Goal: Task Accomplishment & Management: Manage account settings

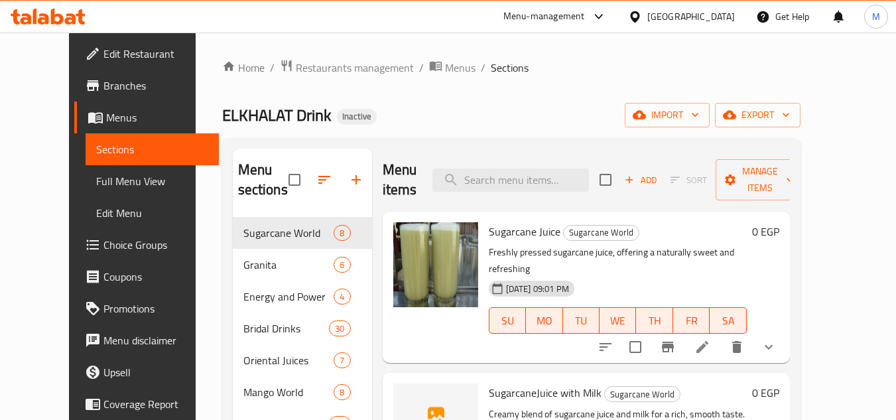
click at [720, 12] on div "[GEOGRAPHIC_DATA]" at bounding box center [691, 16] width 88 height 15
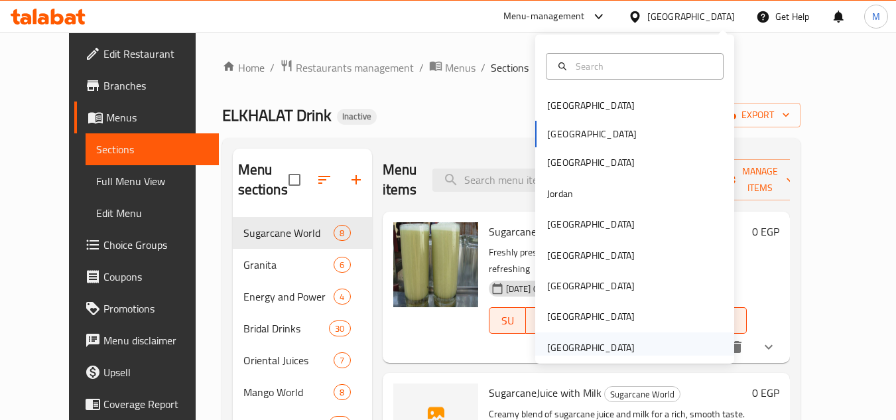
click at [646, 342] on div "United Arab Emirates" at bounding box center [634, 347] width 199 height 31
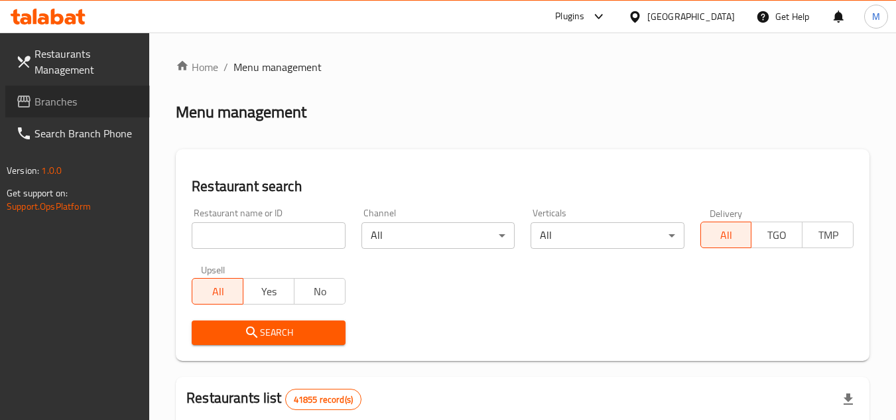
click at [103, 100] on span "Branches" at bounding box center [86, 102] width 105 height 16
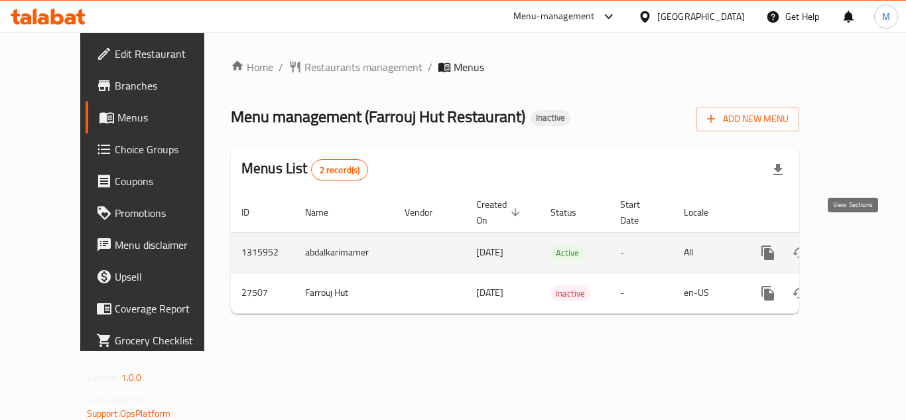
click at [860, 245] on icon "enhanced table" at bounding box center [864, 253] width 16 height 16
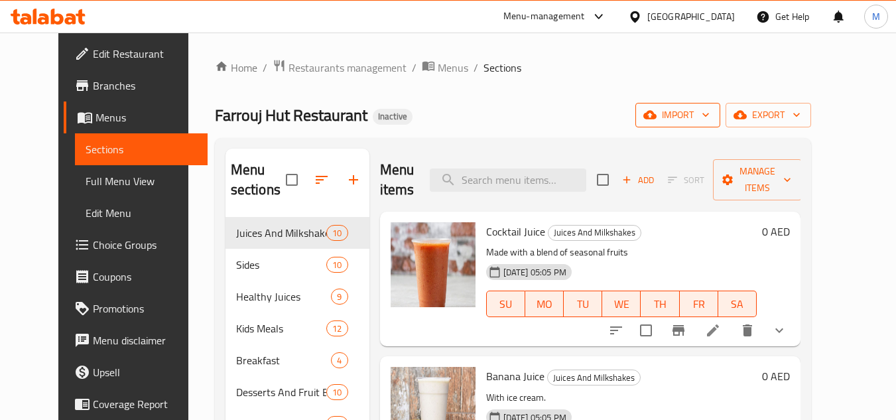
click at [710, 114] on span "import" at bounding box center [678, 115] width 64 height 17
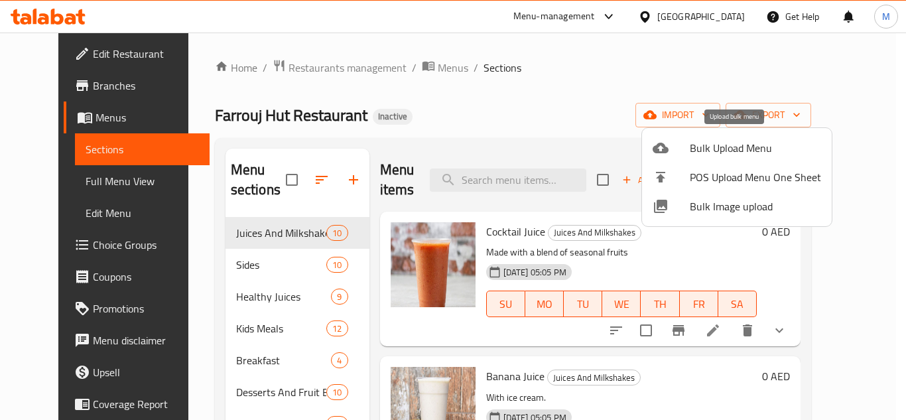
click at [743, 150] on span "Bulk Upload Menu" at bounding box center [755, 148] width 131 height 16
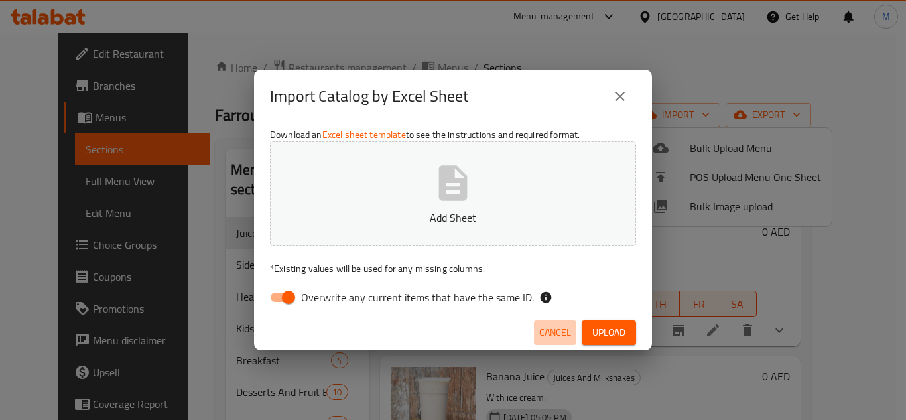
click at [550, 328] on span "Cancel" at bounding box center [555, 332] width 32 height 17
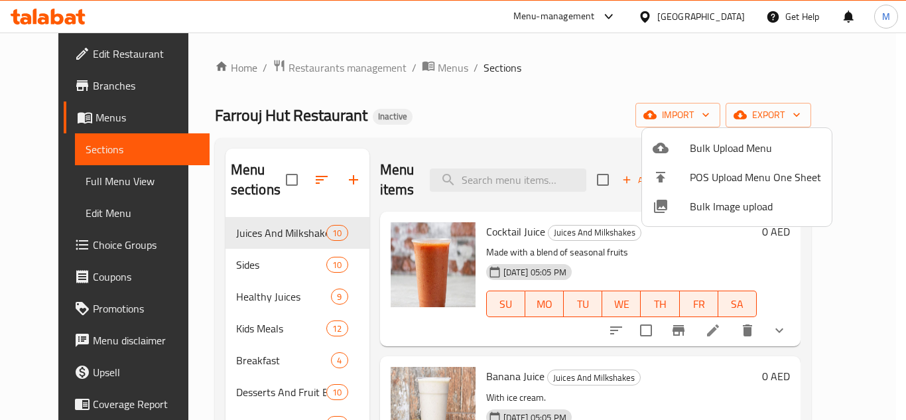
click at [817, 117] on div at bounding box center [453, 210] width 906 height 420
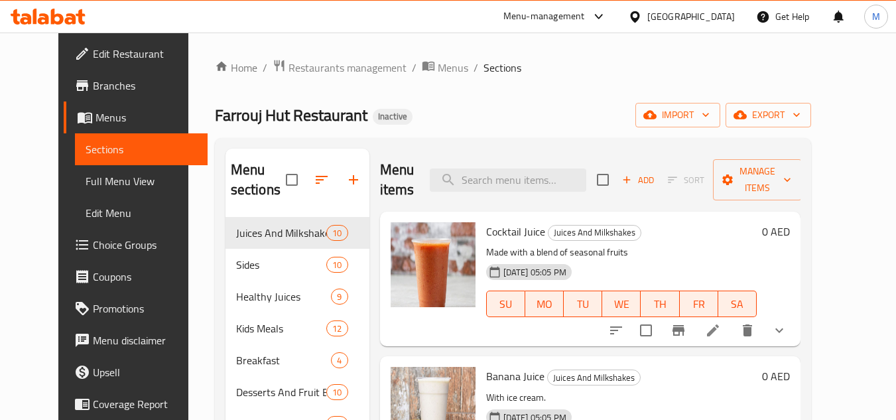
click at [801, 117] on span "export" at bounding box center [768, 115] width 64 height 17
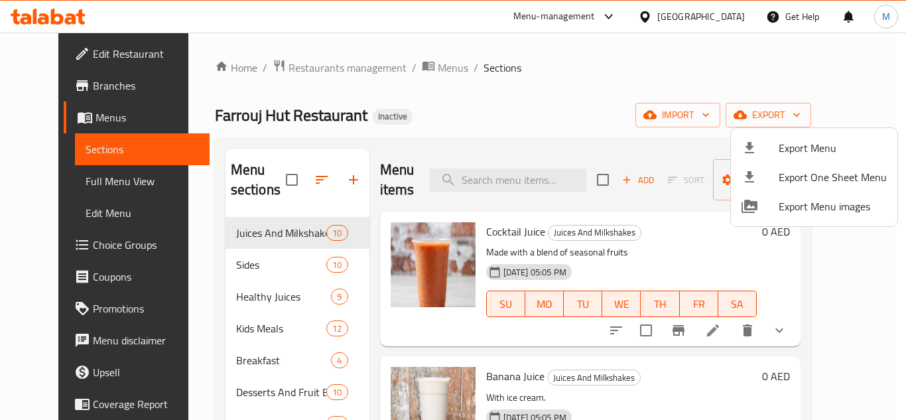
click at [804, 151] on span "Export Menu" at bounding box center [833, 148] width 108 height 16
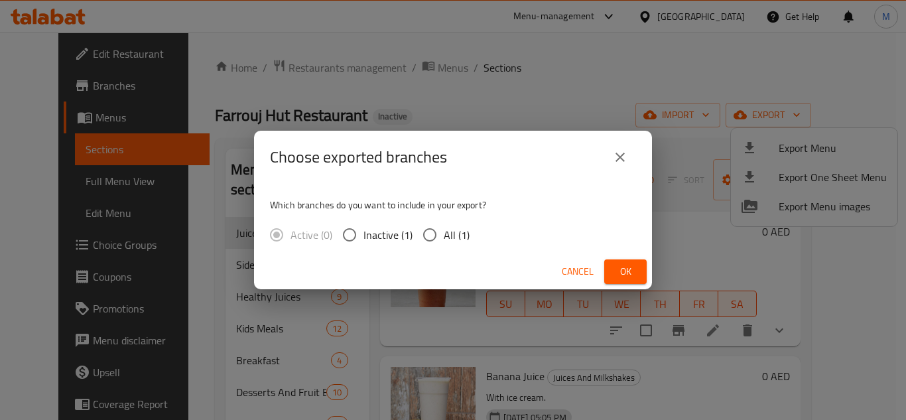
click at [428, 235] on input "All (1)" at bounding box center [430, 235] width 28 height 28
radio input "true"
click at [620, 267] on span "Ok" at bounding box center [625, 271] width 21 height 17
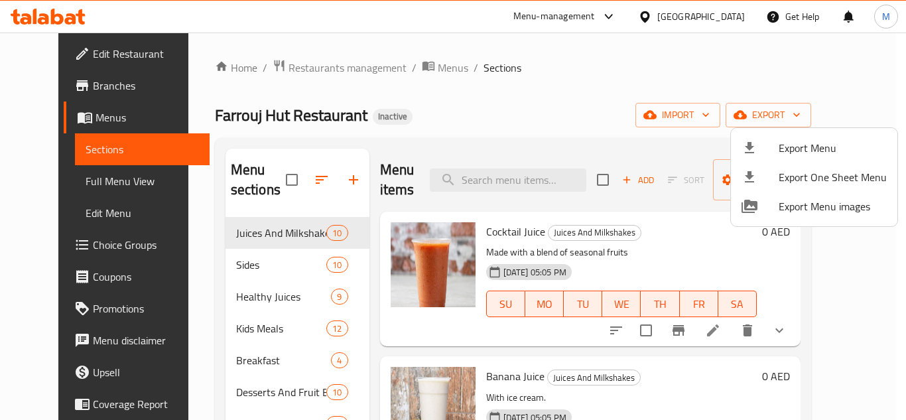
click at [579, 78] on div at bounding box center [453, 210] width 906 height 420
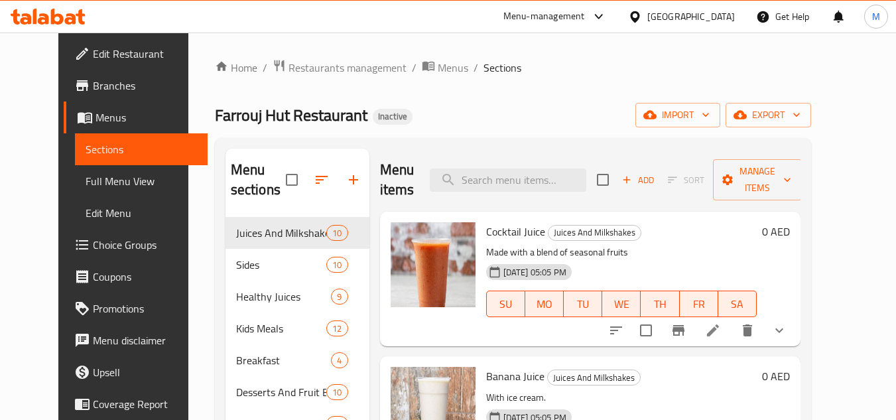
click at [668, 15] on div "United Arab Emirates" at bounding box center [691, 16] width 88 height 15
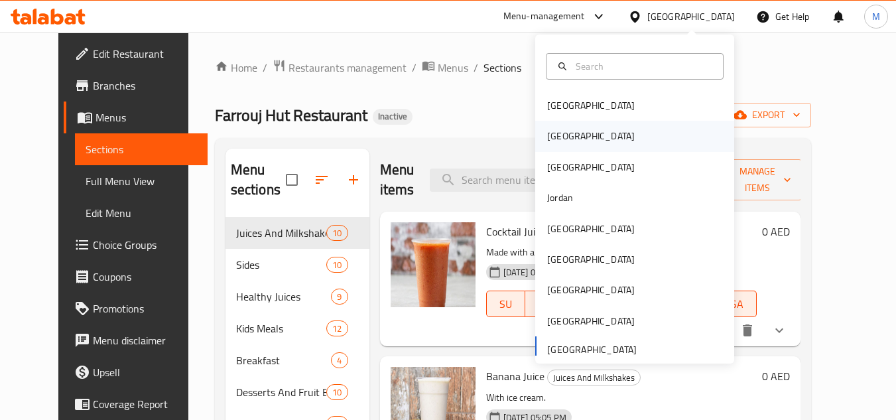
click at [596, 139] on div "[GEOGRAPHIC_DATA]" at bounding box center [634, 136] width 199 height 31
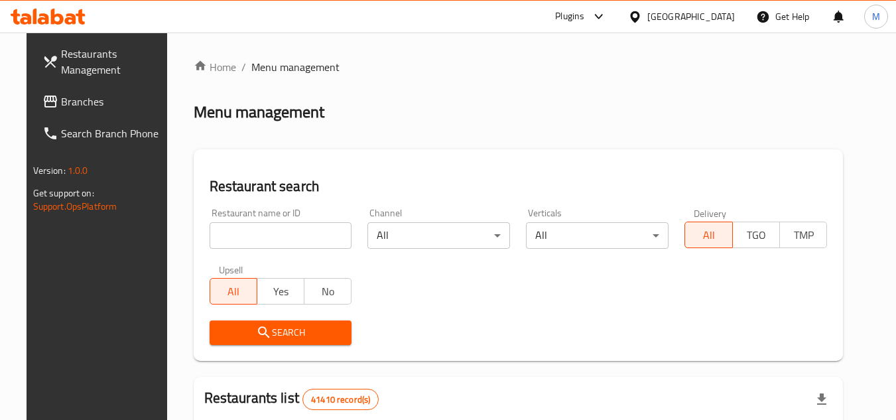
click at [68, 105] on span "Branches" at bounding box center [113, 102] width 105 height 16
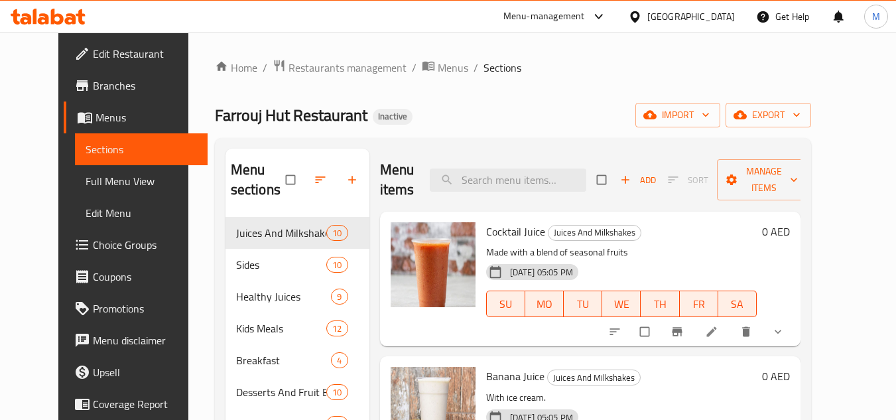
click at [99, 60] on span "Edit Restaurant" at bounding box center [145, 54] width 105 height 16
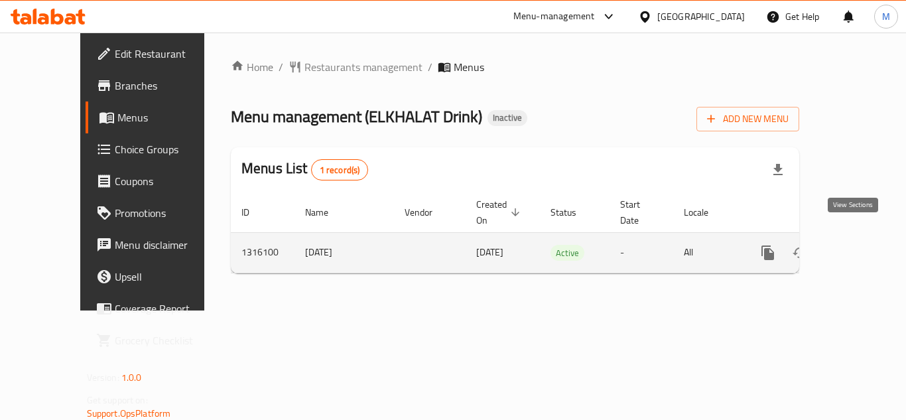
click at [856, 245] on icon "enhanced table" at bounding box center [864, 253] width 16 height 16
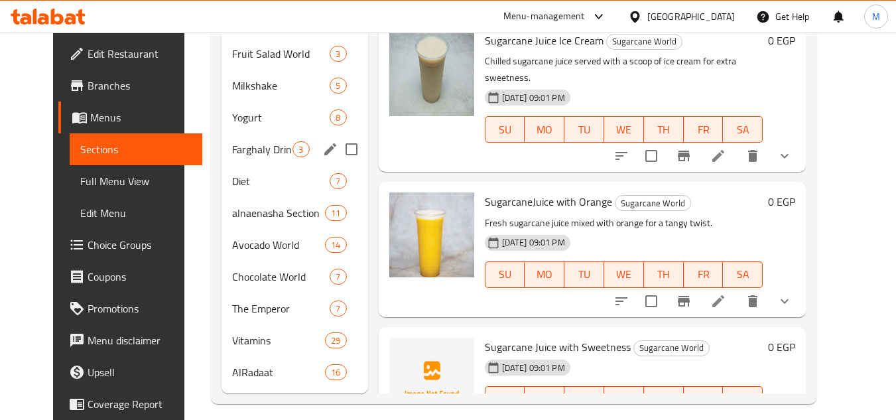
scroll to position [508, 0]
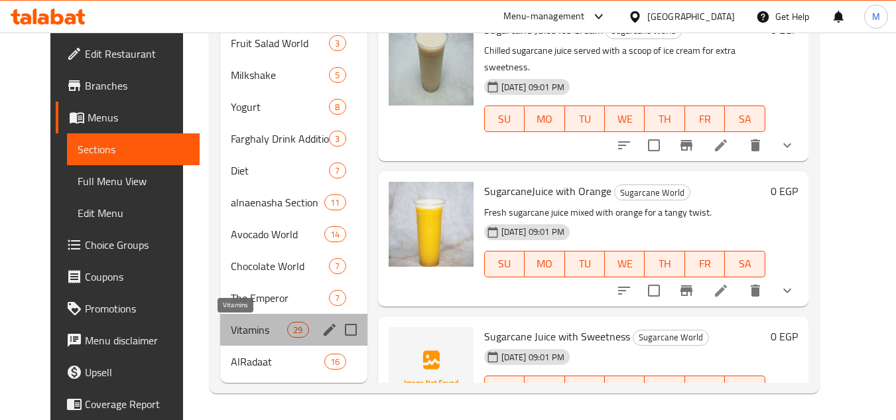
click at [251, 330] on span "Vitamins" at bounding box center [259, 330] width 56 height 16
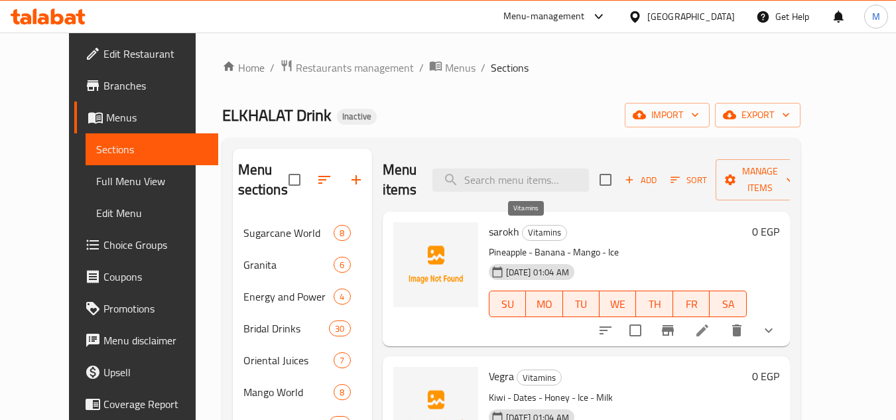
click at [526, 235] on span "Vitamins" at bounding box center [545, 232] width 44 height 15
click at [527, 235] on span "Vitamins" at bounding box center [545, 232] width 44 height 15
copy span "Vitamins"
click at [611, 226] on h6 "sarokh Vitamins" at bounding box center [618, 231] width 258 height 19
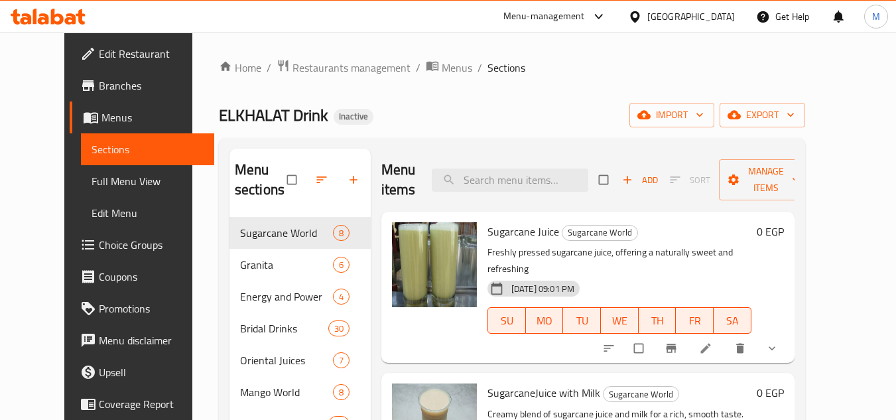
click at [104, 68] on link "Edit Restaurant" at bounding box center [142, 54] width 145 height 32
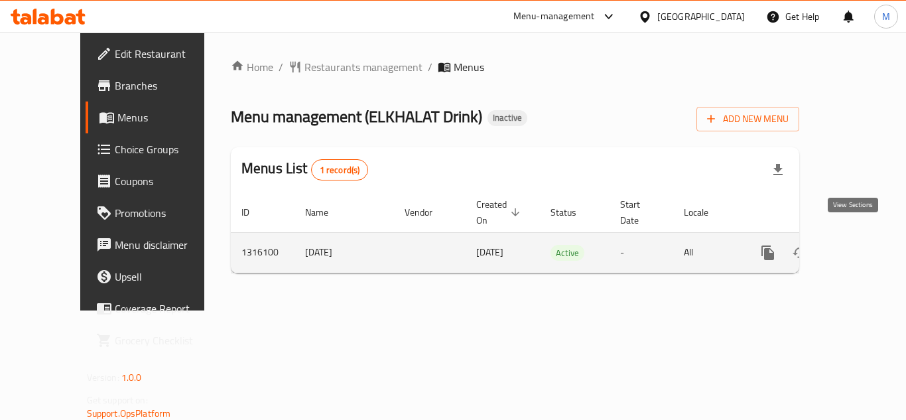
click at [856, 245] on icon "enhanced table" at bounding box center [864, 253] width 16 height 16
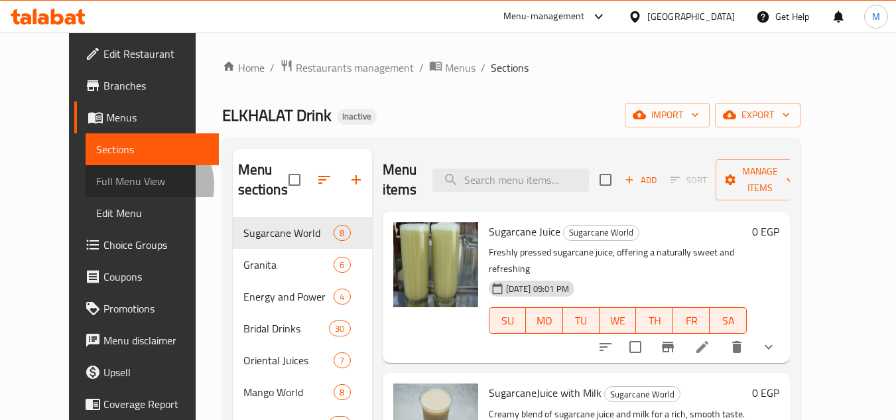
click at [96, 185] on span "Full Menu View" at bounding box center [152, 181] width 112 height 16
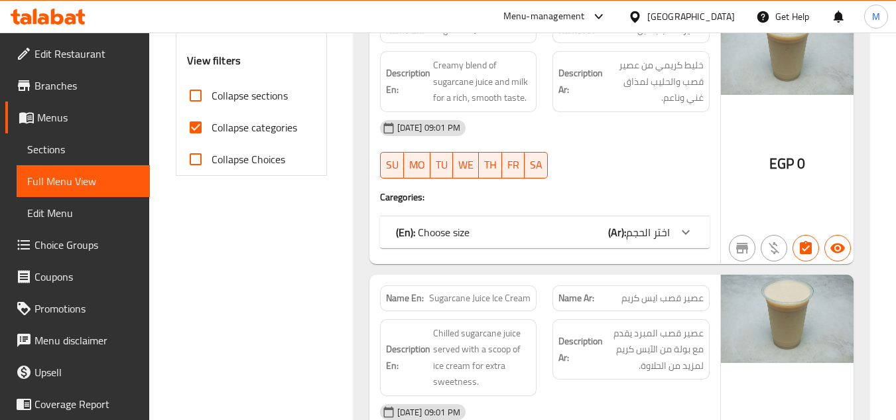
scroll to position [531, 0]
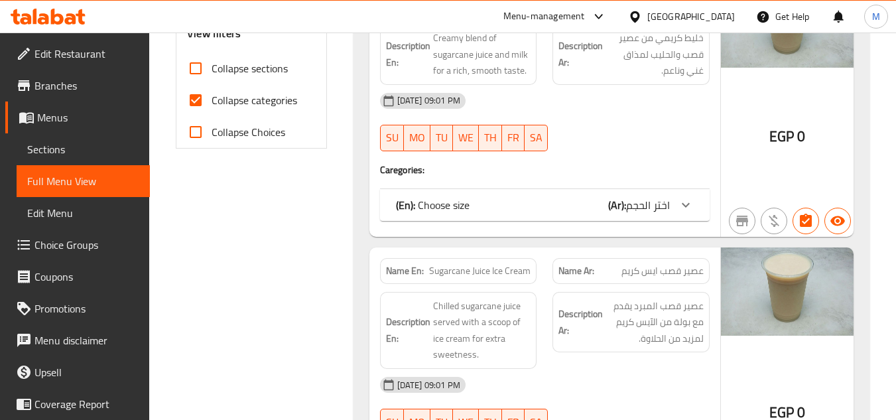
click at [196, 99] on input "Collapse categories" at bounding box center [196, 100] width 32 height 32
checkbox input "false"
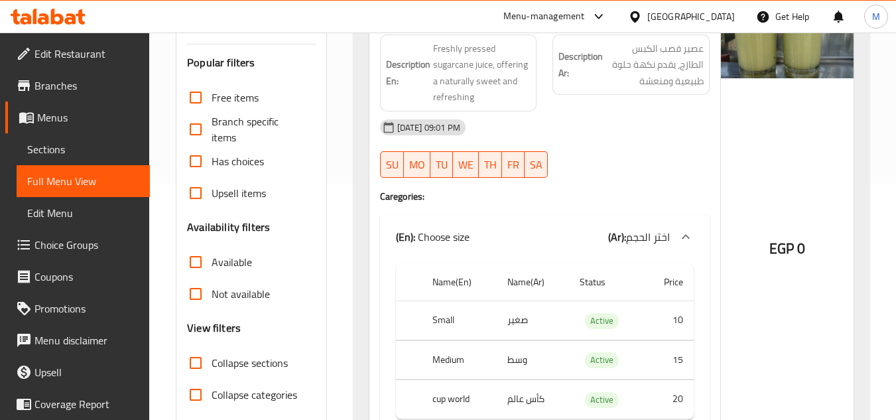
scroll to position [332, 0]
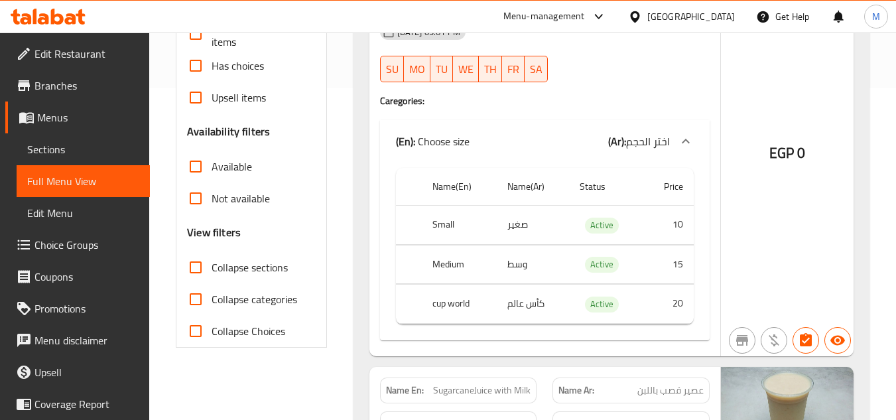
click at [196, 267] on input "Collapse sections" at bounding box center [196, 267] width 32 height 32
checkbox input "true"
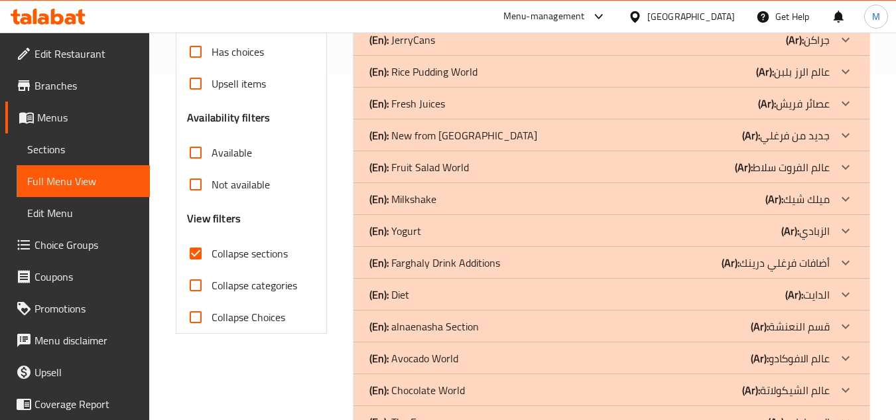
scroll to position [454, 0]
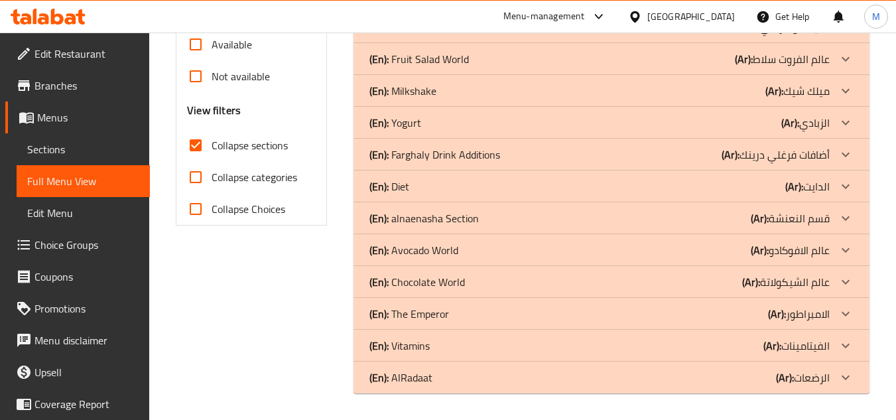
click at [845, 345] on icon at bounding box center [846, 346] width 16 height 16
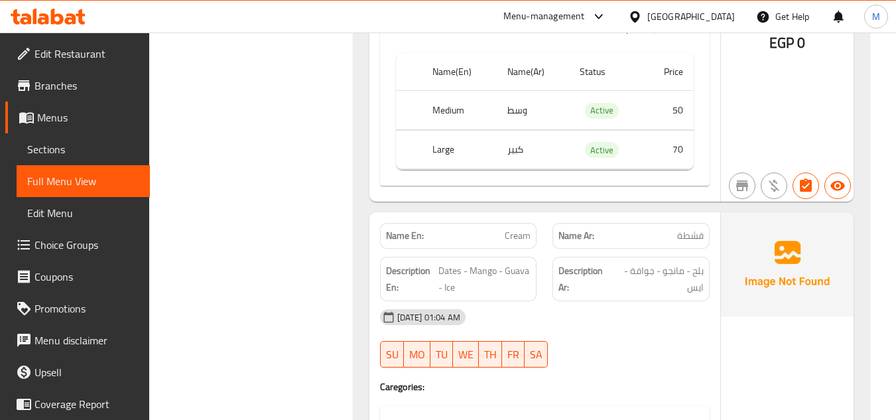
scroll to position [1449, 0]
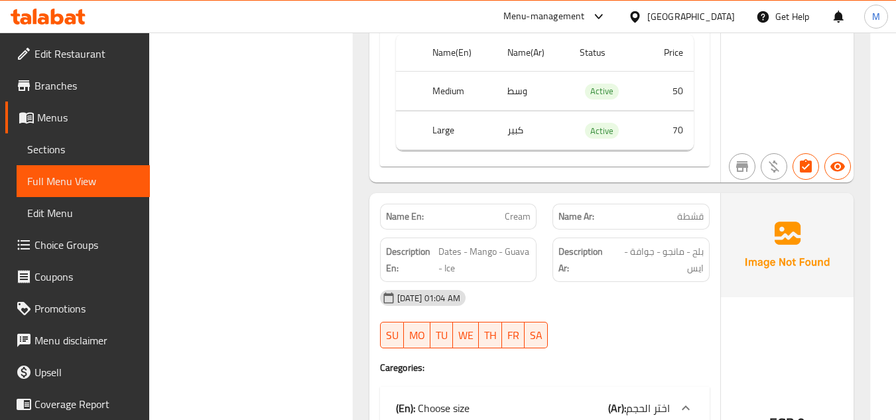
click at [519, 214] on span "Cream" at bounding box center [518, 217] width 26 height 14
copy span "Cream"
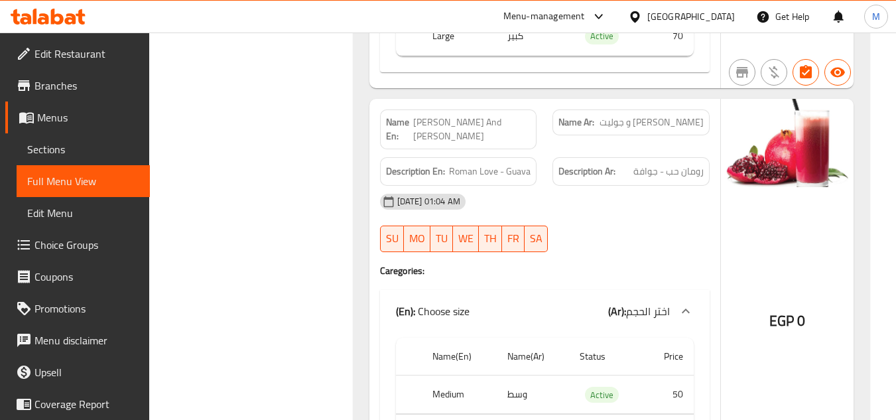
scroll to position [9551, 0]
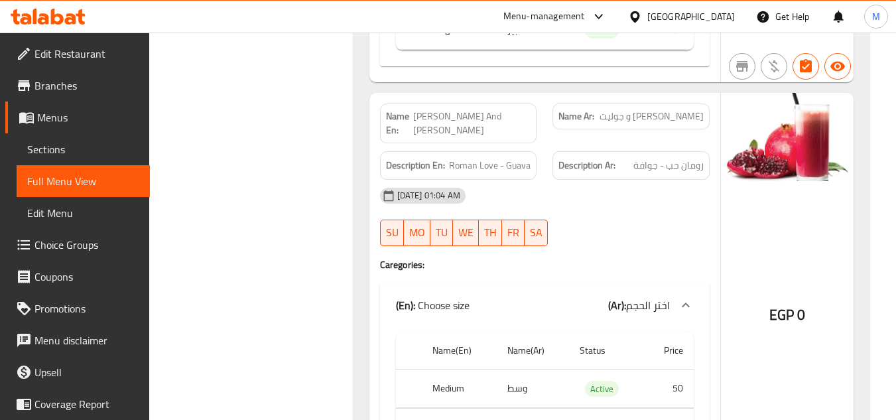
click at [491, 117] on span "Romeo And Juliet" at bounding box center [471, 123] width 117 height 28
copy span "Romeo And Juliet"
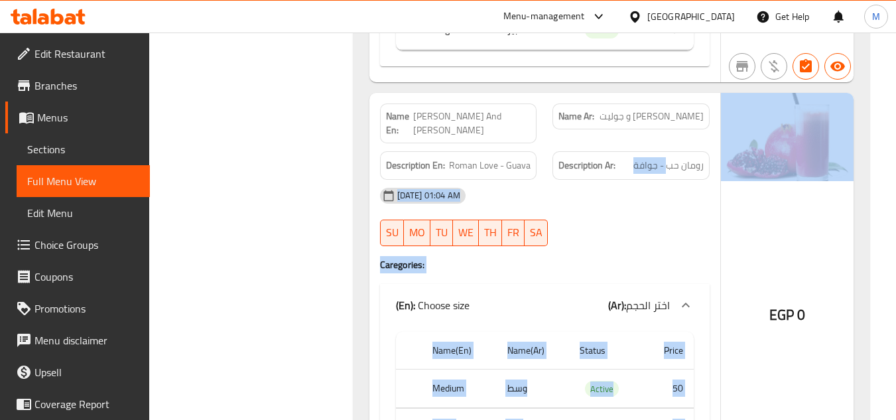
drag, startPoint x: 667, startPoint y: 155, endPoint x: 724, endPoint y: 153, distance: 56.4
click at [724, 153] on div "Name En: Romeo And Juliet Name Ar: رميو و جوليت Description En: Roman Love - Gu…" at bounding box center [611, 286] width 484 height 387
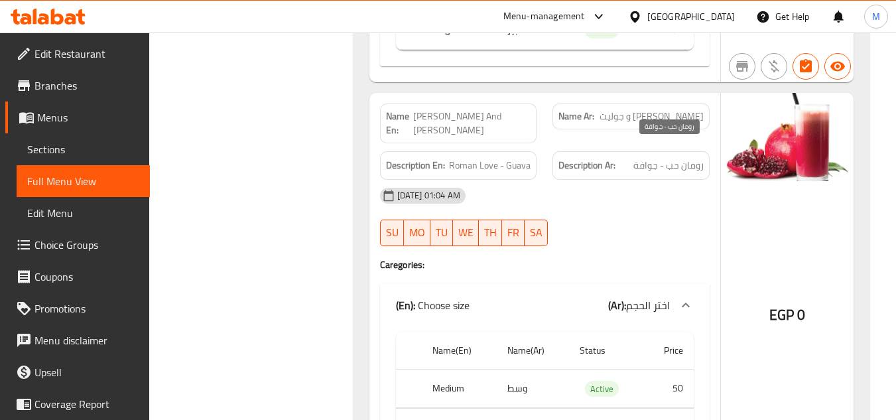
click at [684, 157] on span "رومان حب - جوافة" at bounding box center [668, 165] width 70 height 17
click at [668, 157] on span "رومان حب - جوافة" at bounding box center [668, 165] width 70 height 17
drag, startPoint x: 668, startPoint y: 152, endPoint x: 702, endPoint y: 153, distance: 33.9
click at [702, 157] on span "رومان حب - جوافة" at bounding box center [668, 165] width 70 height 17
copy span "رومان حب"
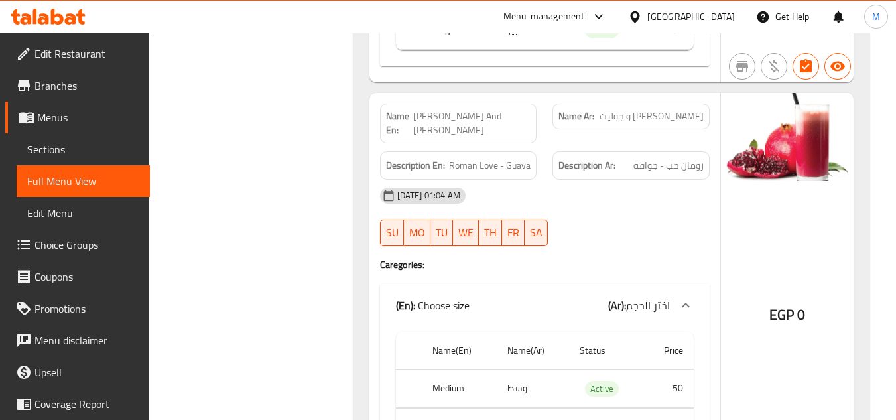
click at [537, 186] on div "07-10-2025 01:04 AM" at bounding box center [545, 196] width 346 height 32
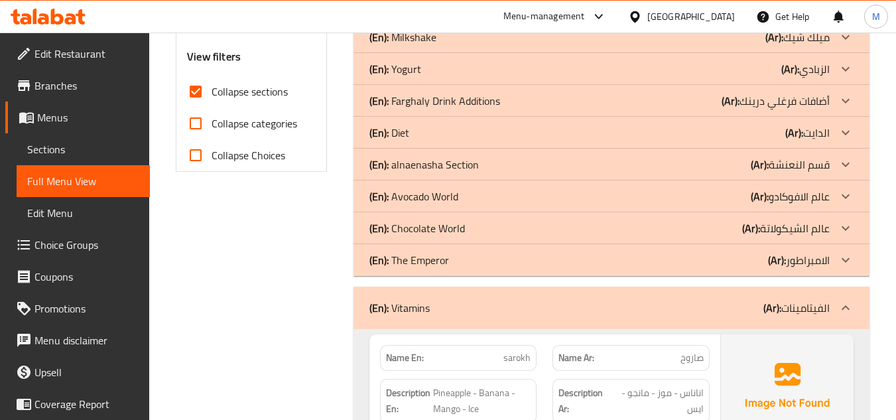
scroll to position [619, 0]
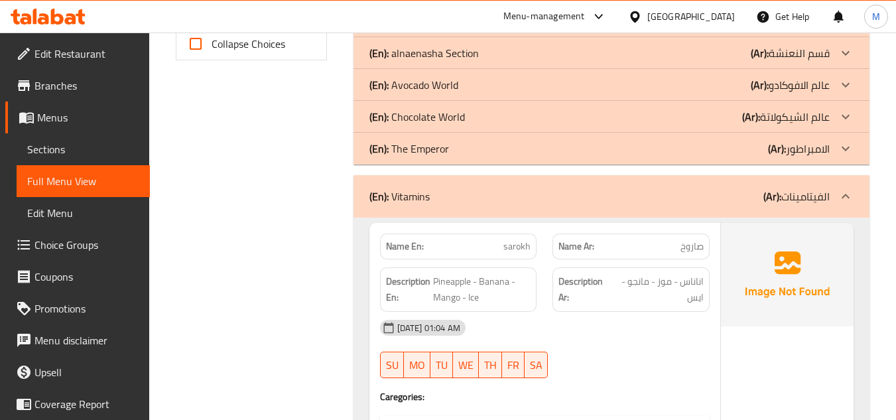
click at [841, 193] on icon at bounding box center [846, 196] width 16 height 16
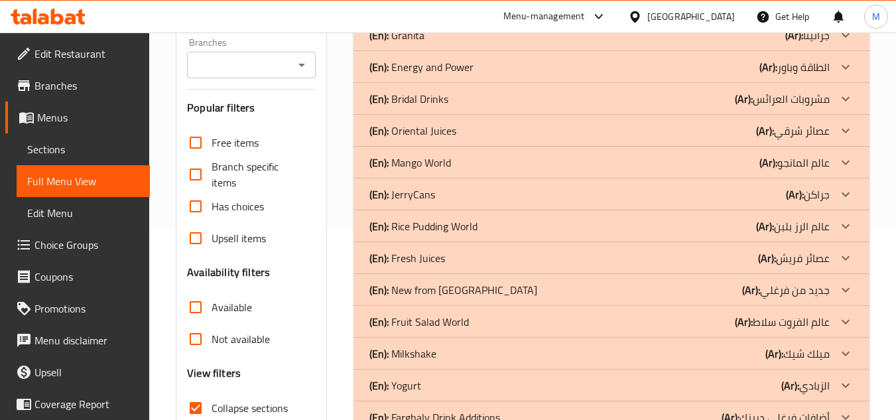
scroll to position [188, 0]
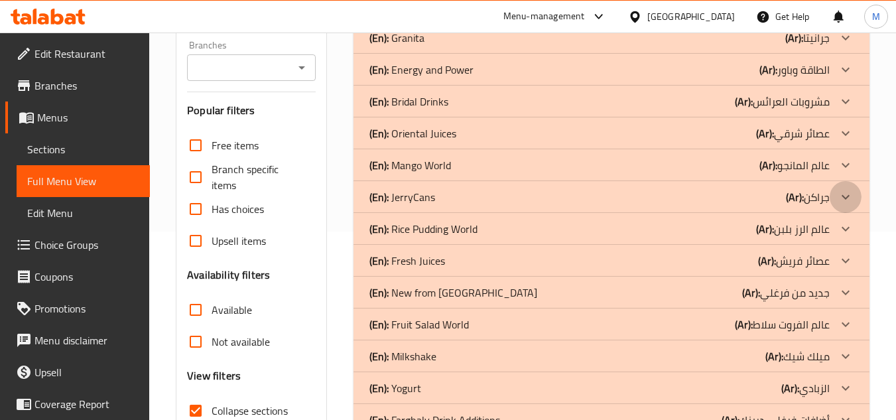
click at [846, 199] on icon at bounding box center [846, 196] width 8 height 5
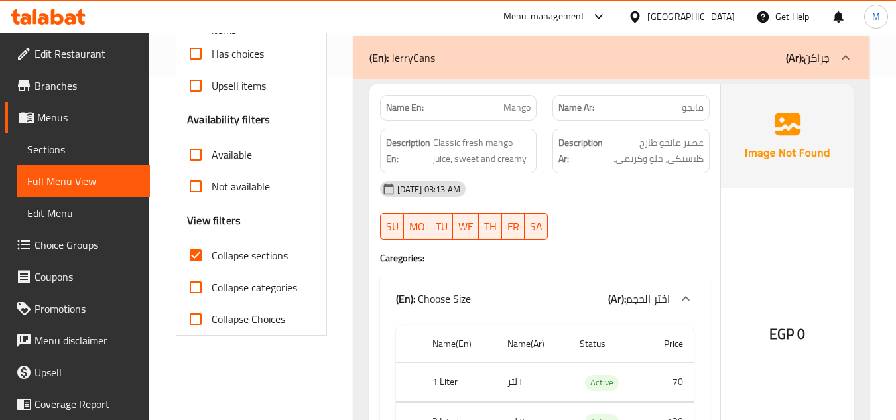
scroll to position [321, 0]
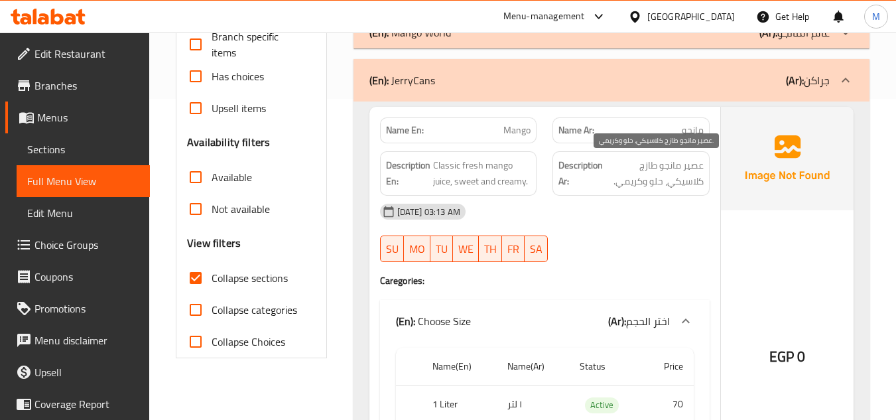
click at [641, 171] on span "عصير مانجو طازج كلاسيكي، حلو وكريمي." at bounding box center [655, 173] width 98 height 32
click at [511, 133] on span "Mango" at bounding box center [516, 130] width 27 height 14
copy span "Mango"
click at [643, 245] on div "07-10-2025 03:13 AM SU MO TU WE TH FR SA" at bounding box center [545, 233] width 346 height 74
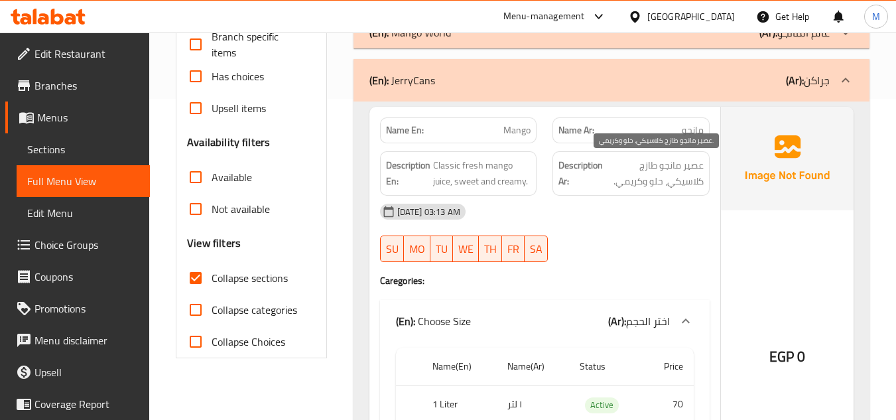
click at [661, 175] on span "عصير مانجو طازج كلاسيكي، حلو وكريمي." at bounding box center [655, 173] width 98 height 32
click at [667, 211] on div "[DATE] 03:13 AM" at bounding box center [545, 212] width 346 height 32
click at [590, 137] on strong "Name Ar:" at bounding box center [576, 130] width 36 height 14
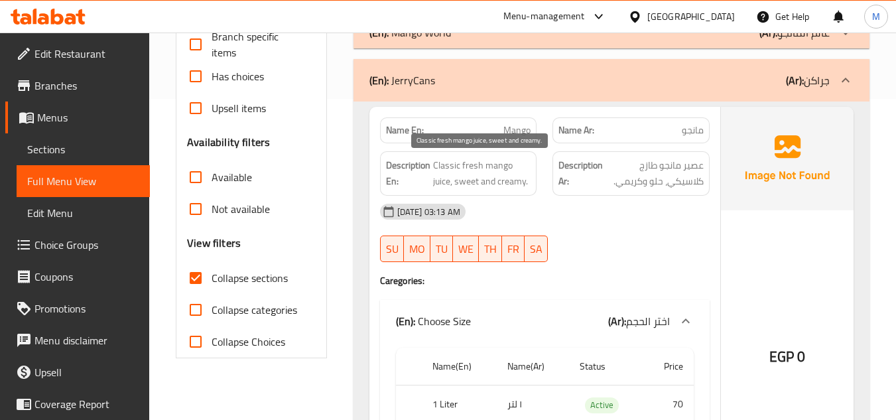
click at [477, 172] on span "Classic fresh mango juice, sweet and creamy." at bounding box center [482, 173] width 98 height 32
click at [535, 198] on div "[DATE] 03:13 AM" at bounding box center [545, 212] width 346 height 32
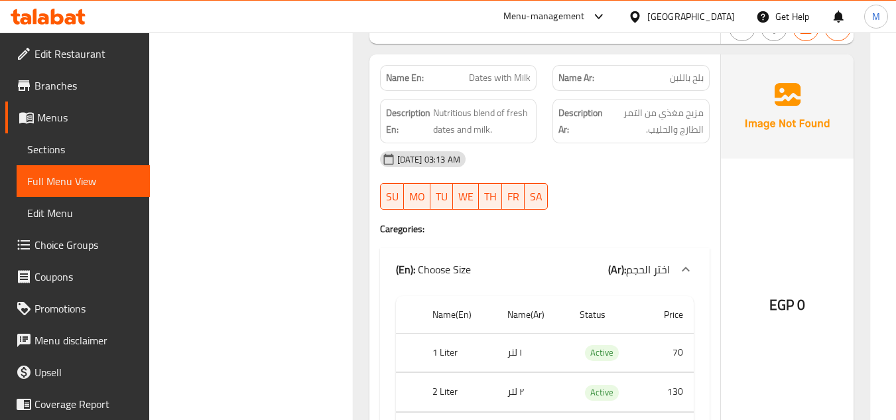
scroll to position [6821, 0]
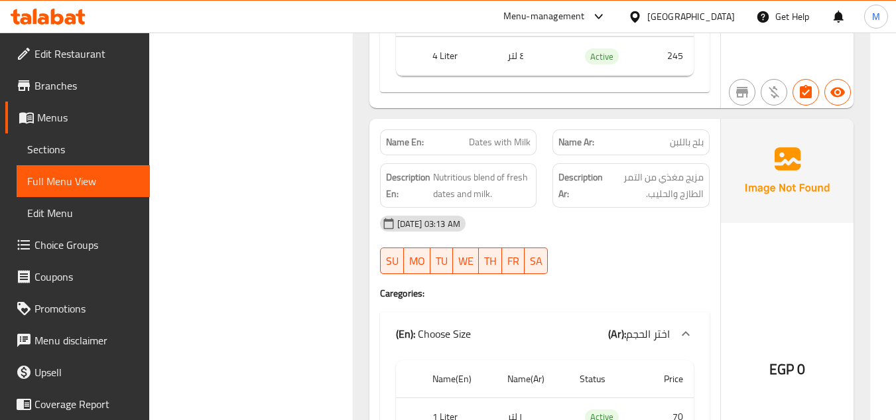
click at [493, 135] on span "Dates with Milk" at bounding box center [500, 142] width 62 height 14
copy span "Dates with Milk"
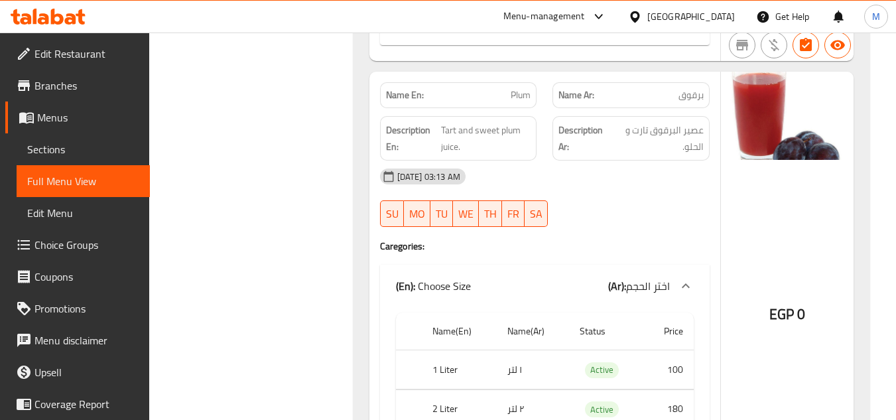
scroll to position [8148, 0]
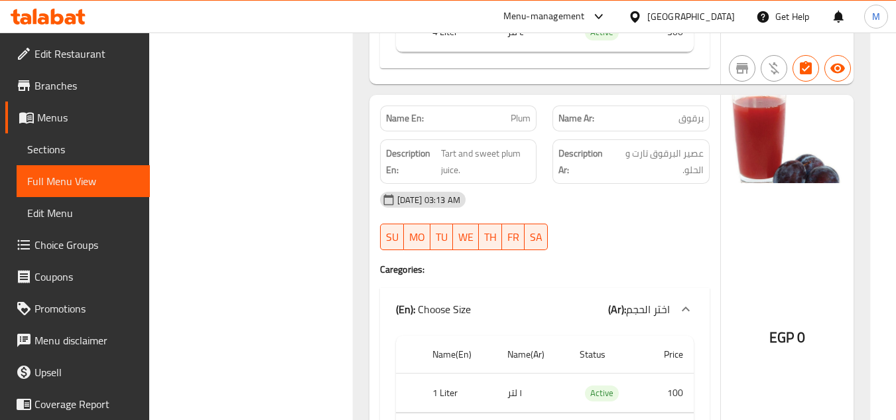
click at [519, 111] on span "Plum" at bounding box center [521, 118] width 20 height 14
copy span "Plum"
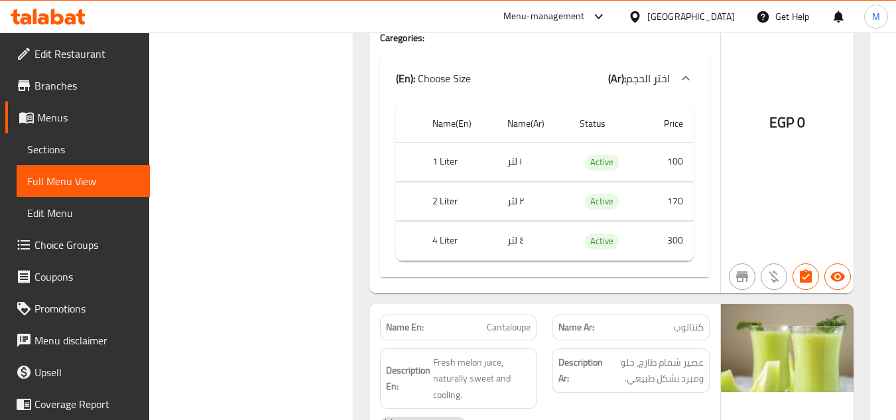
scroll to position [9408, 0]
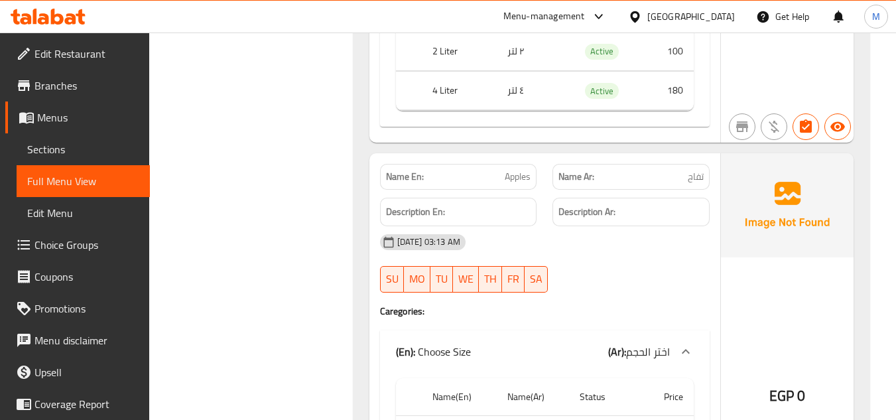
click at [520, 170] on span "Apples" at bounding box center [518, 177] width 26 height 14
copy span "Apples"
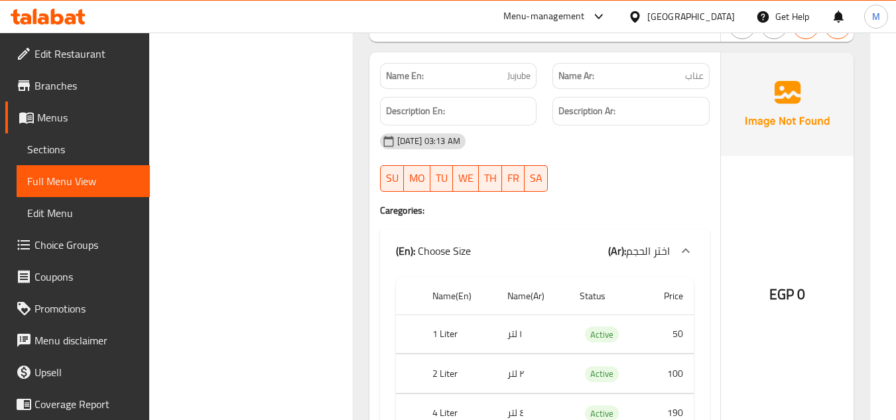
scroll to position [16571, 0]
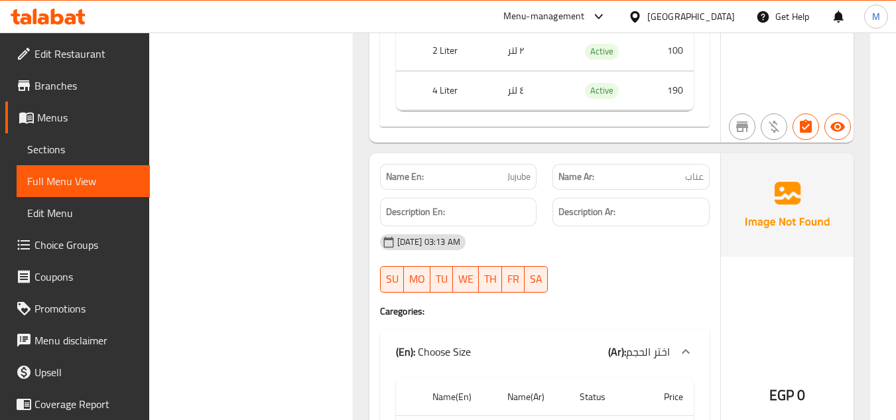
click at [521, 170] on span "Jujube" at bounding box center [518, 177] width 23 height 14
copy span "Jujube"
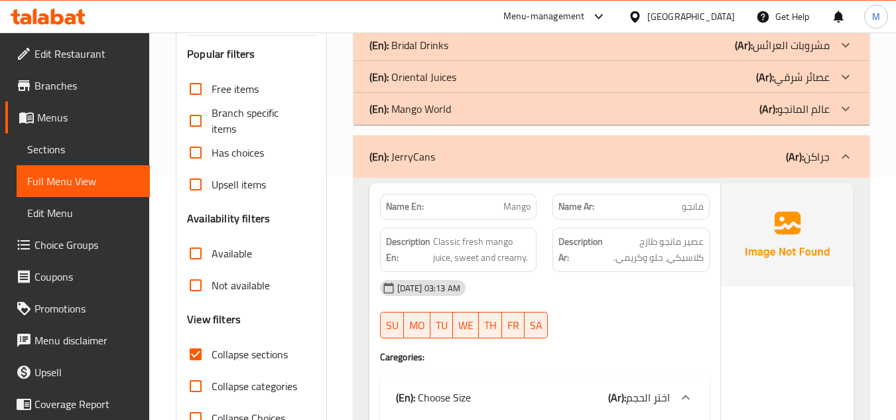
scroll to position [265, 0]
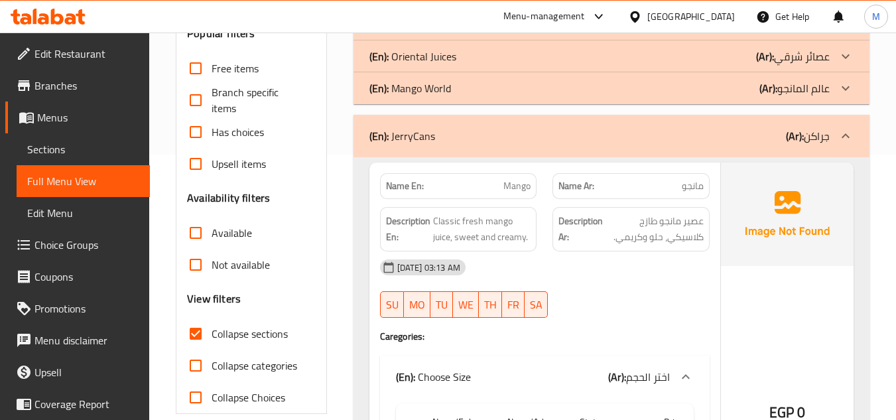
click at [525, 188] on span "Mango" at bounding box center [516, 186] width 27 height 14
copy span "Mango"
click at [846, 140] on icon at bounding box center [846, 136] width 16 height 16
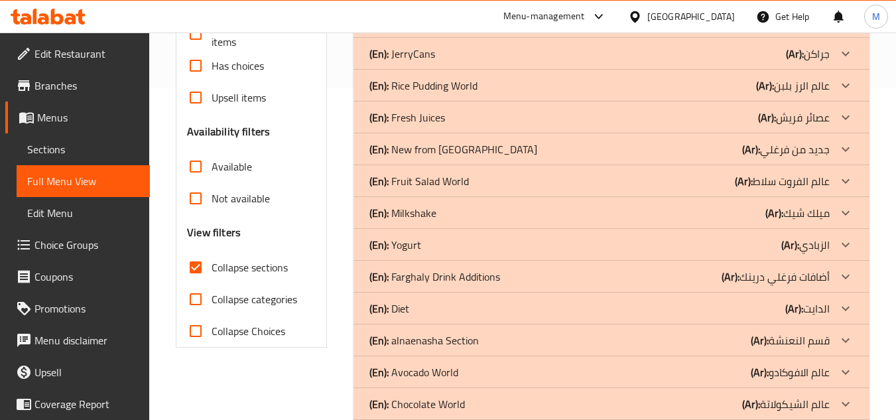
scroll to position [454, 0]
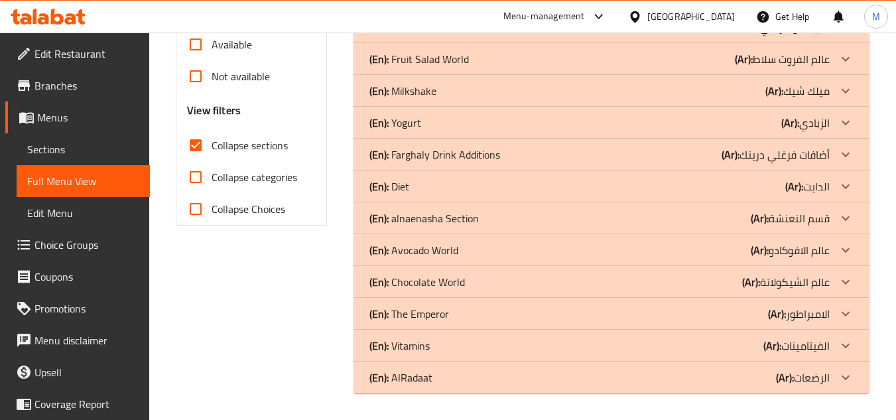
click at [844, 377] on icon at bounding box center [846, 377] width 8 height 5
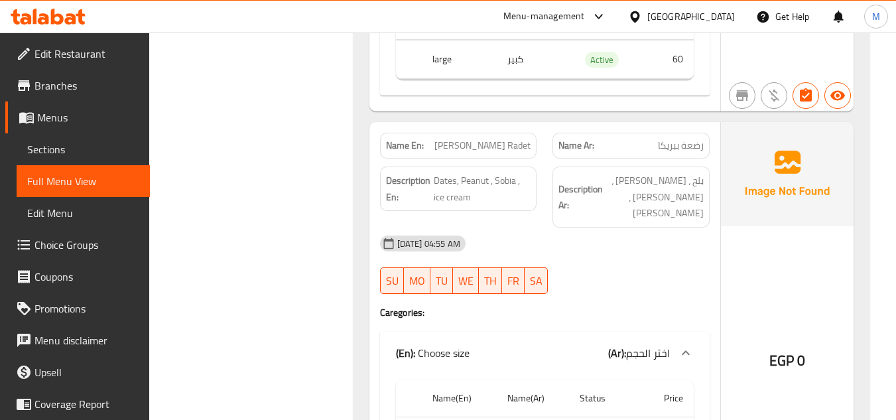
scroll to position [6765, 0]
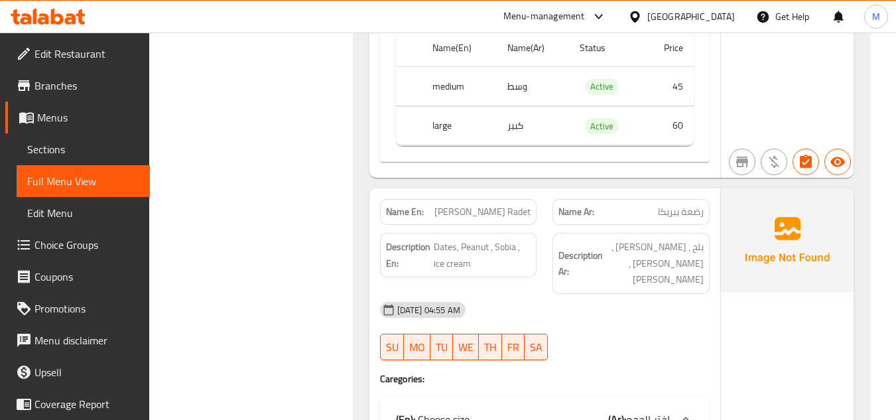
click at [489, 205] on span "[PERSON_NAME]'s Radet" at bounding box center [482, 212] width 96 height 14
copy span "[PERSON_NAME]'s Radet"
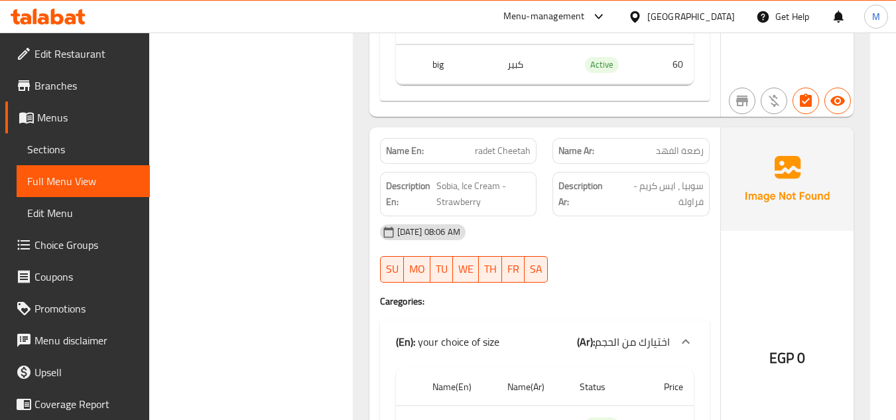
scroll to position [3167, 0]
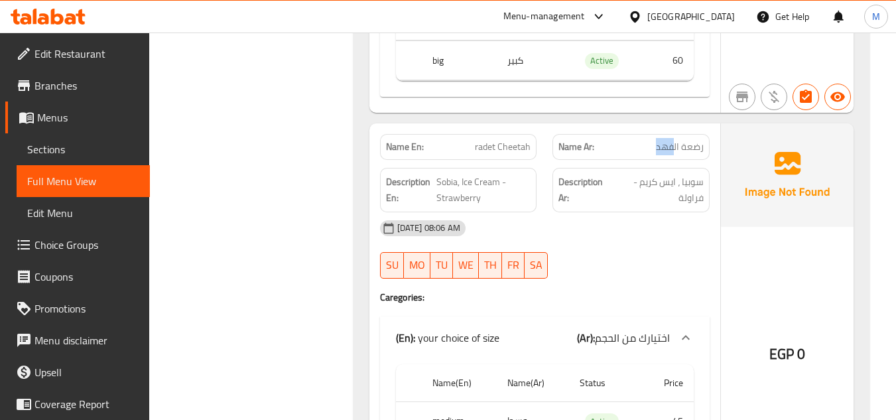
drag, startPoint x: 673, startPoint y: 119, endPoint x: 633, endPoint y: 123, distance: 40.7
click at [633, 134] on div "Name Ar: رضعة الفهد" at bounding box center [630, 147] width 157 height 26
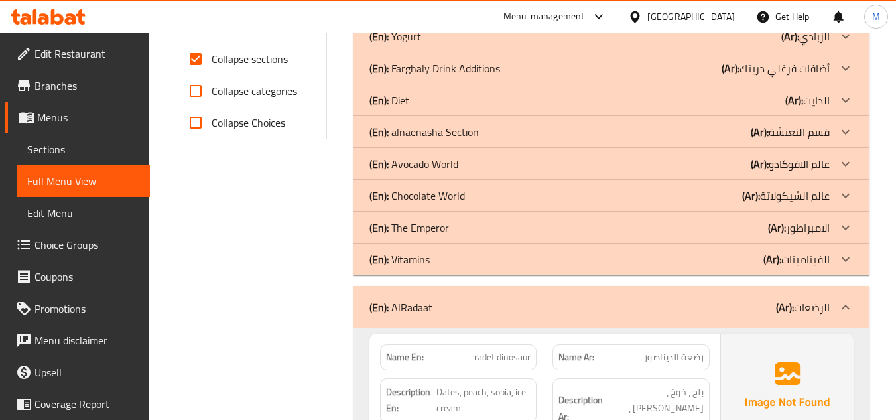
scroll to position [647, 0]
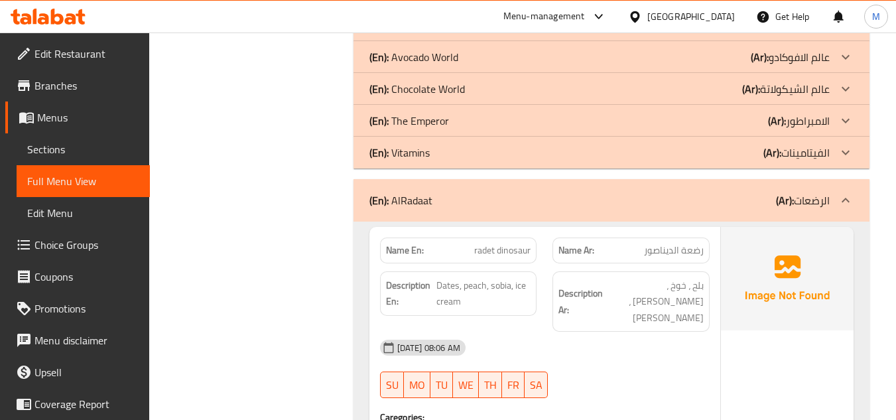
click at [852, 204] on icon at bounding box center [846, 200] width 16 height 16
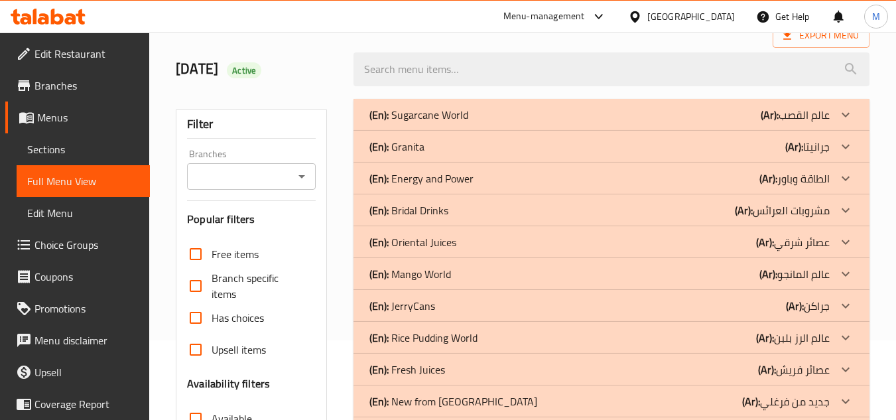
scroll to position [56, 0]
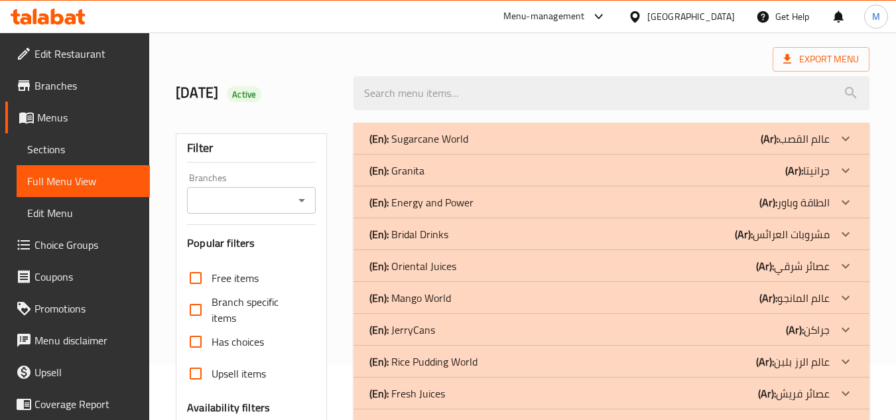
click at [848, 228] on icon at bounding box center [846, 234] width 16 height 16
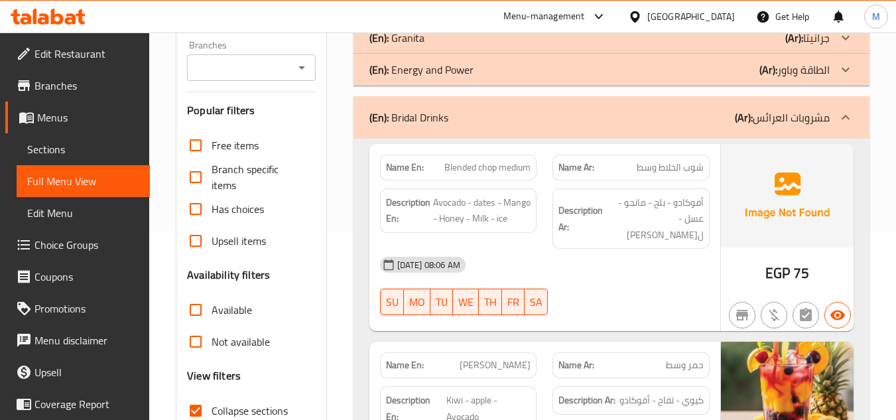
scroll to position [321, 0]
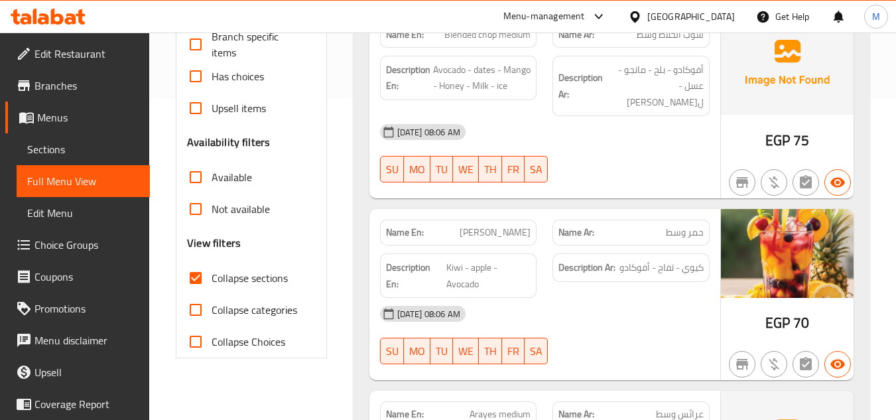
click at [482, 234] on span "[PERSON_NAME]" at bounding box center [495, 233] width 71 height 14
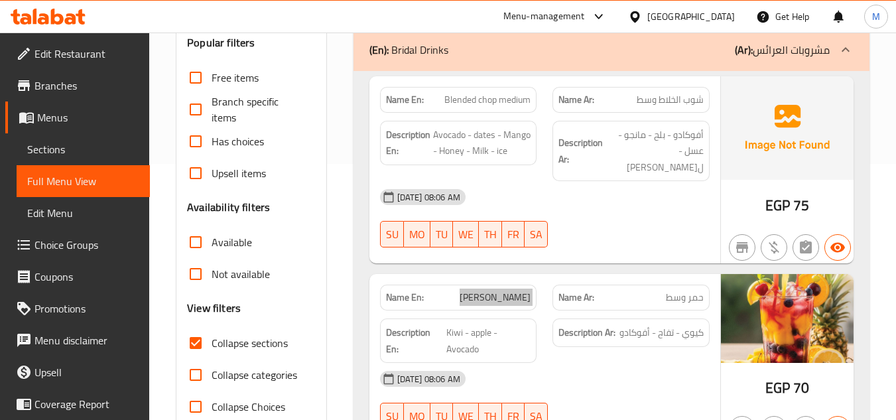
scroll to position [255, 0]
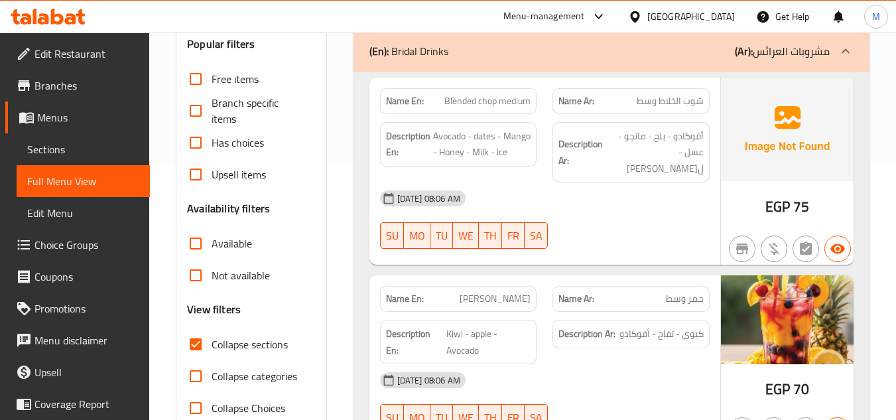
click at [493, 103] on span "Blended chop medium" at bounding box center [487, 101] width 86 height 14
click at [617, 183] on div "[DATE] 08:06 AM" at bounding box center [545, 198] width 346 height 32
click at [683, 97] on span "شوب الخلاط وسط" at bounding box center [670, 101] width 67 height 14
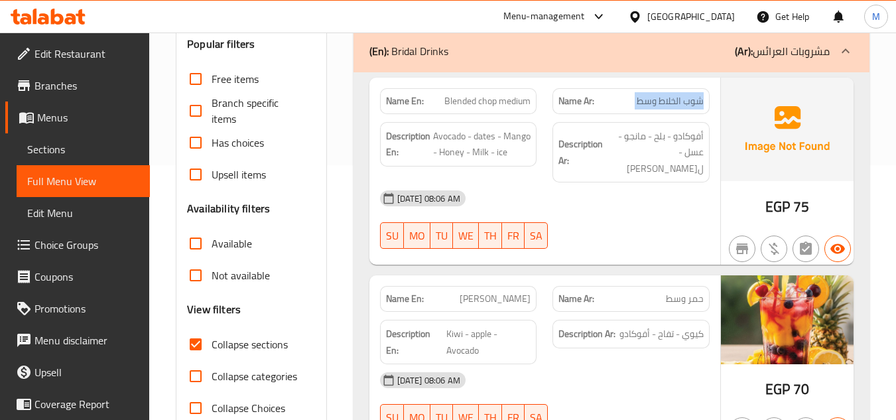
click at [683, 97] on span "شوب الخلاط وسط" at bounding box center [670, 101] width 67 height 14
click at [450, 101] on span "Blended chop medium" at bounding box center [487, 101] width 86 height 14
drag, startPoint x: 450, startPoint y: 101, endPoint x: 530, endPoint y: 97, distance: 79.7
click at [530, 97] on span "Blended chop medium" at bounding box center [487, 101] width 86 height 14
click at [448, 100] on span "Blended chop medium" at bounding box center [487, 101] width 86 height 14
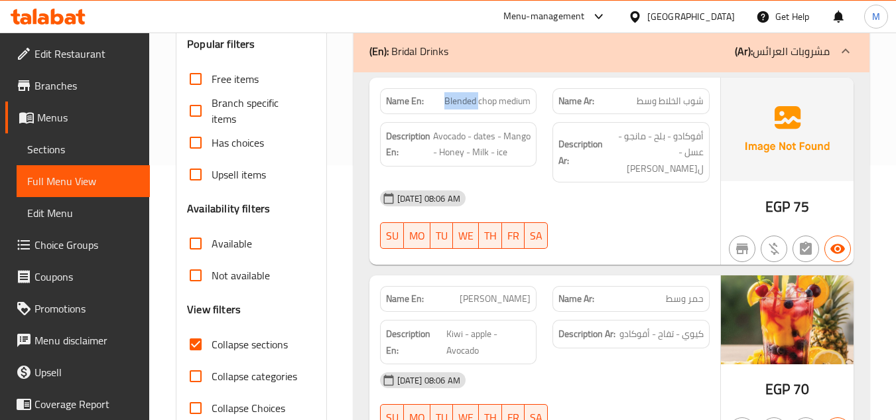
click at [448, 100] on span "Blended chop medium" at bounding box center [487, 101] width 86 height 14
click at [644, 212] on div "[DATE] 08:06 AM" at bounding box center [545, 198] width 346 height 32
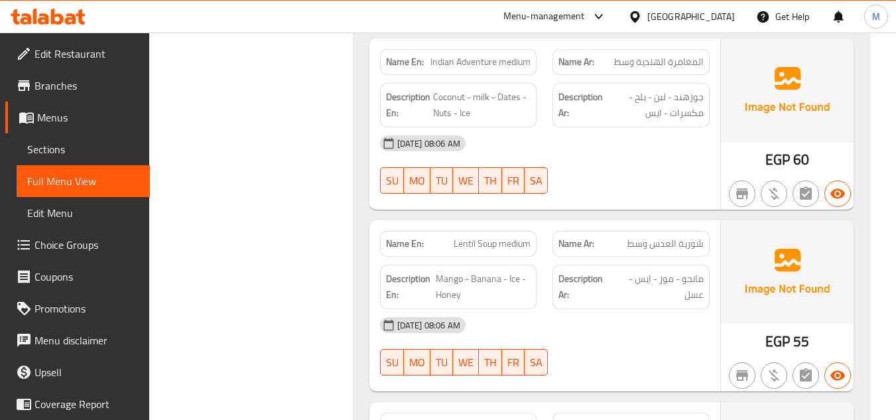
scroll to position [918, 0]
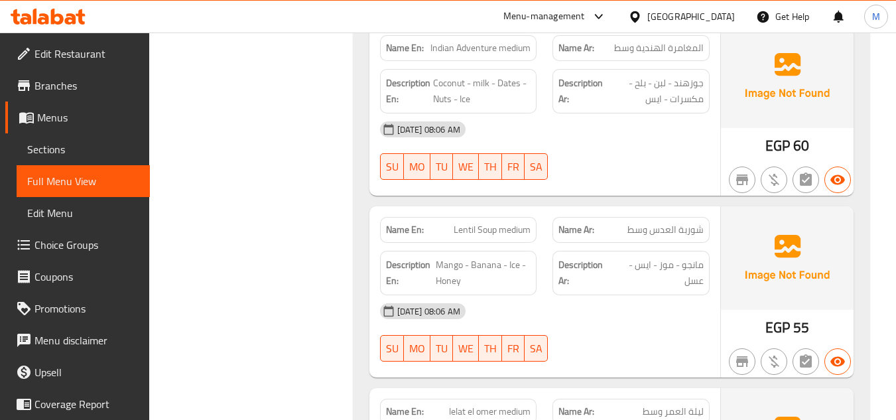
click at [471, 223] on span "Lentil Soup medium" at bounding box center [492, 230] width 77 height 14
drag, startPoint x: 471, startPoint y: 182, endPoint x: 489, endPoint y: 174, distance: 19.6
click at [489, 223] on span "Lentil Soup medium" at bounding box center [492, 230] width 77 height 14
click at [484, 223] on span "Lentil Soup medium" at bounding box center [492, 230] width 77 height 14
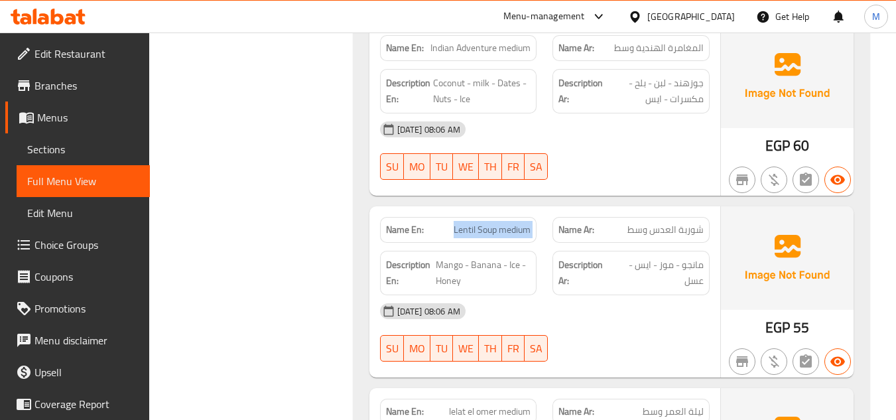
click at [484, 223] on span "Lentil Soup medium" at bounding box center [492, 230] width 77 height 14
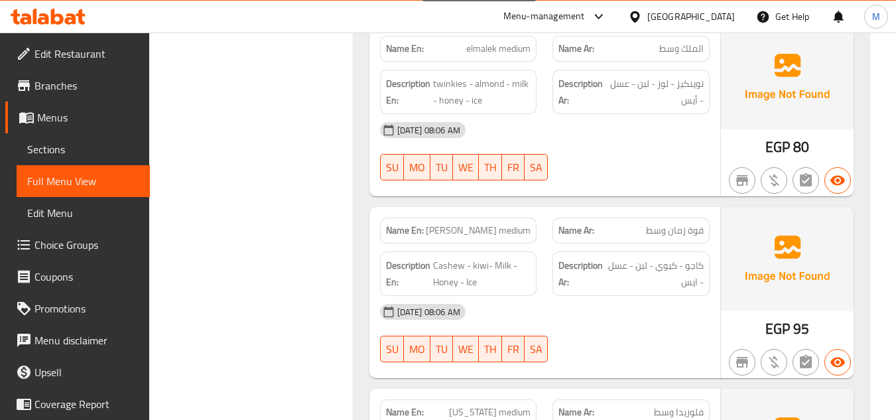
scroll to position [3505, 0]
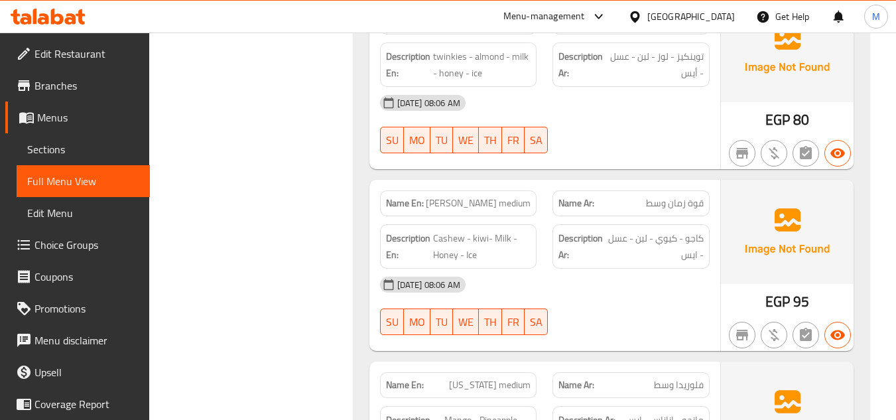
click at [466, 196] on span "[PERSON_NAME] medium" at bounding box center [478, 203] width 105 height 14
click at [543, 216] on div "Description En: Cashew - kiwi- Milk - Honey - Ice" at bounding box center [458, 246] width 173 height 60
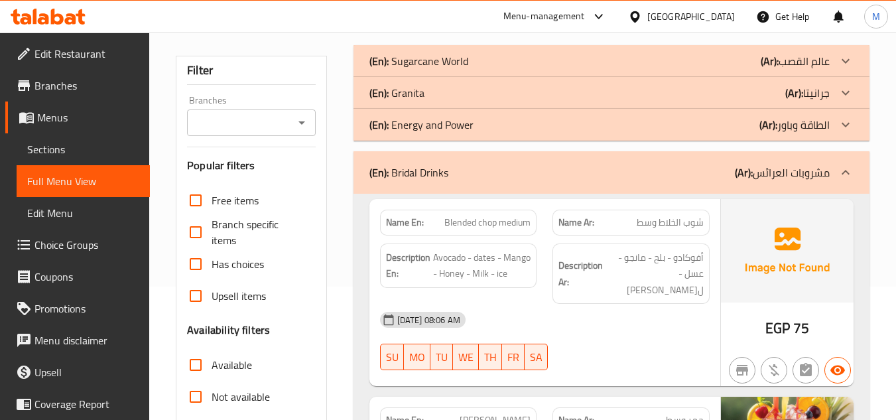
scroll to position [133, 0]
drag, startPoint x: 852, startPoint y: 175, endPoint x: 865, endPoint y: 201, distance: 28.8
click at [852, 175] on icon at bounding box center [846, 173] width 16 height 16
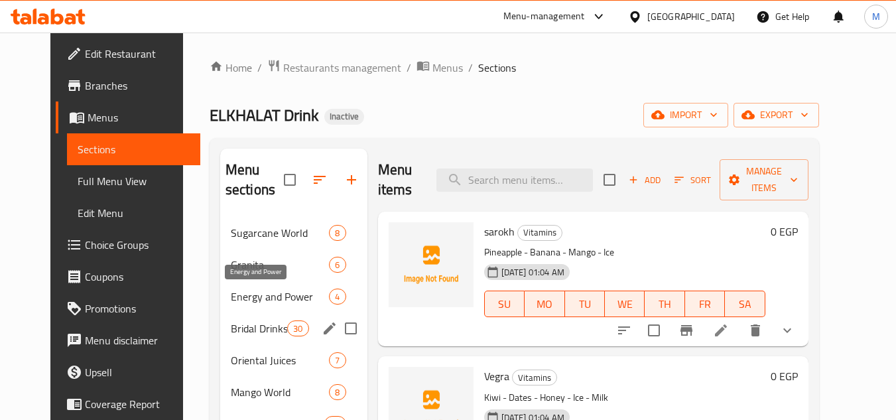
scroll to position [133, 0]
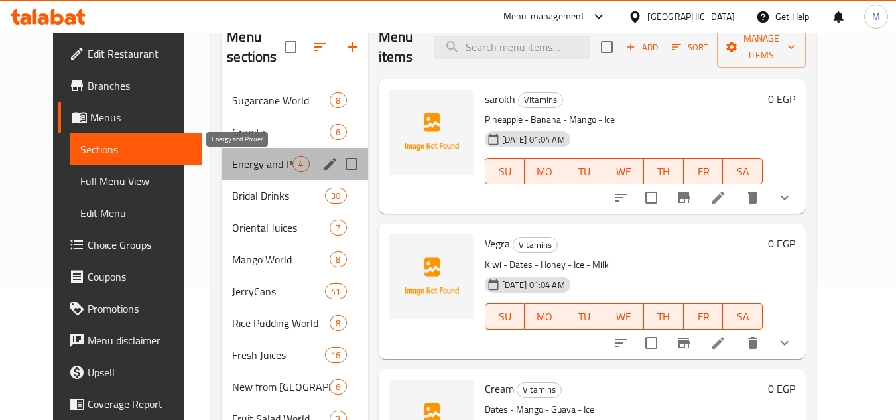
click at [253, 161] on span "Energy and Power" at bounding box center [262, 164] width 60 height 16
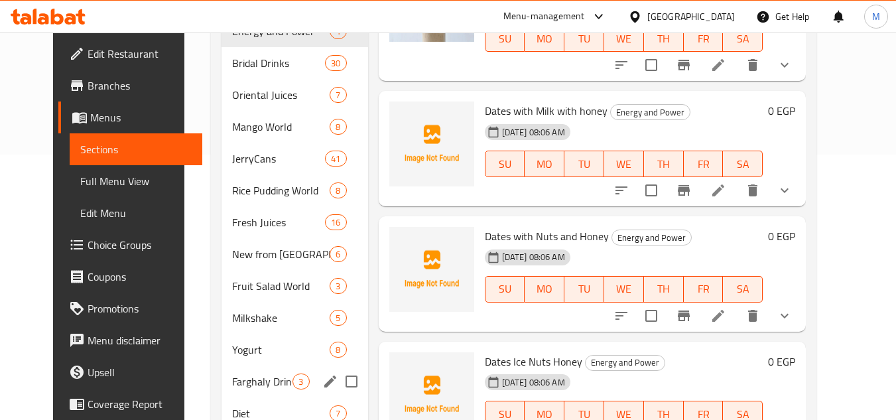
scroll to position [309, 0]
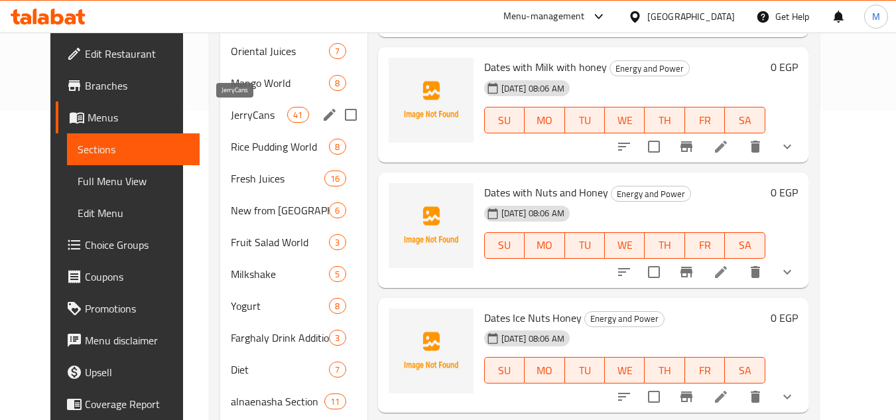
click at [257, 120] on span "JerryCans" at bounding box center [259, 115] width 56 height 16
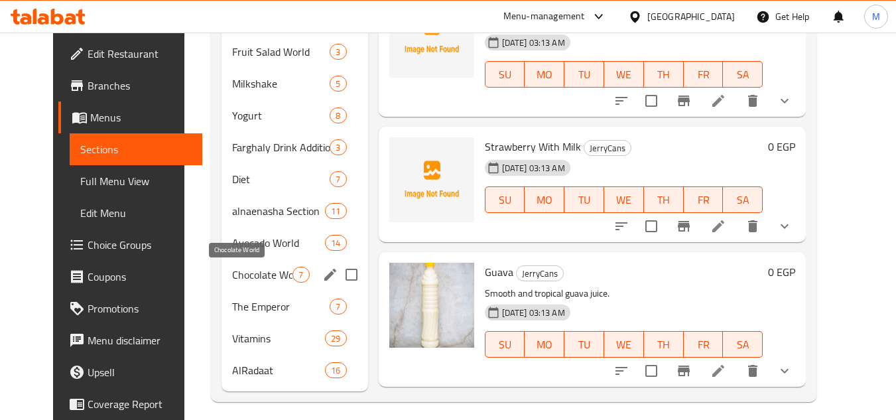
scroll to position [508, 0]
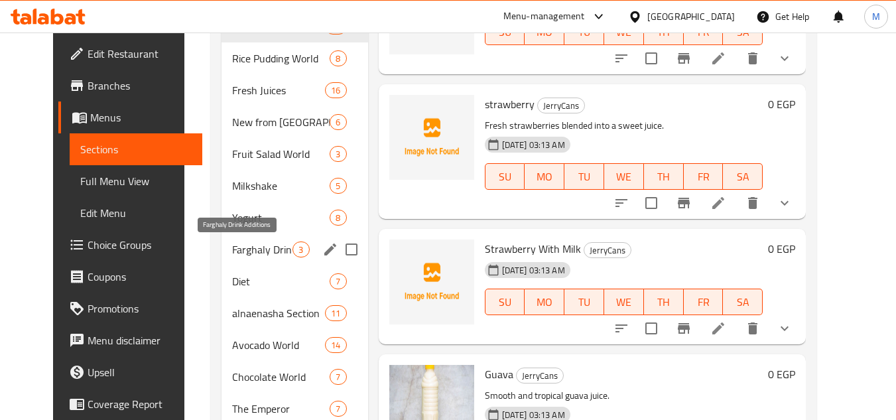
scroll to position [508, 0]
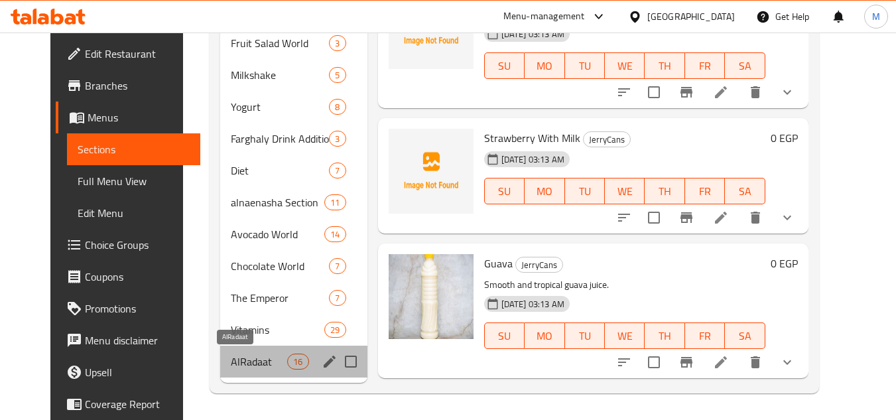
click at [248, 360] on span "AlRadaat" at bounding box center [259, 362] width 56 height 16
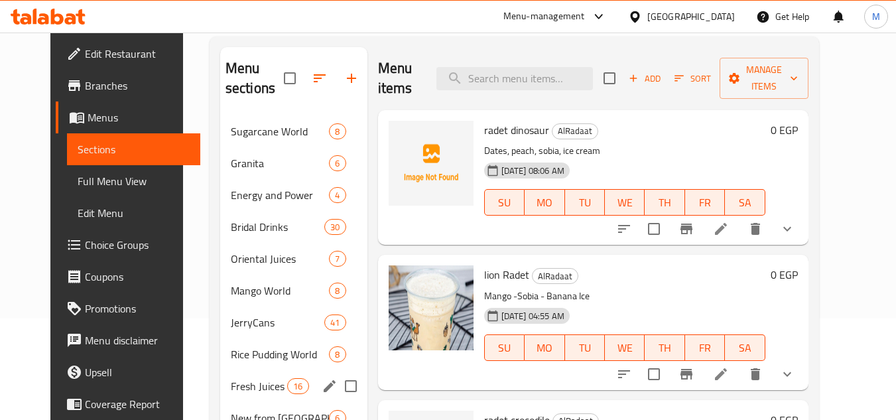
scroll to position [44, 0]
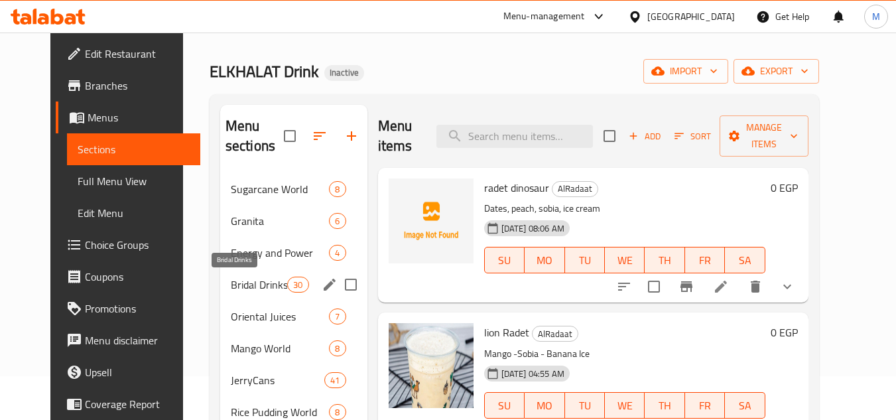
click at [265, 281] on span "Bridal Drinks" at bounding box center [259, 285] width 56 height 16
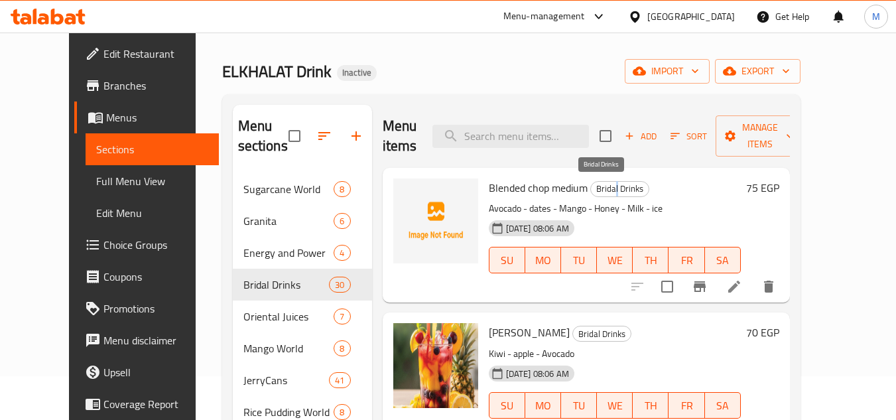
click at [599, 184] on span "Bridal Drinks" at bounding box center [620, 188] width 58 height 15
drag, startPoint x: 174, startPoint y: 72, endPoint x: 244, endPoint y: 73, distance: 69.6
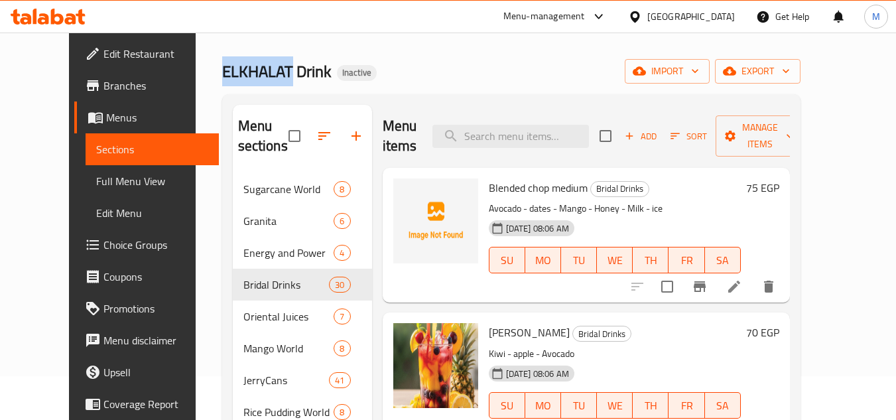
copy span "ELKHALAT"
click at [706, 208] on p "Avocado - dates - Mango - Honey - Milk - ice" at bounding box center [615, 208] width 252 height 17
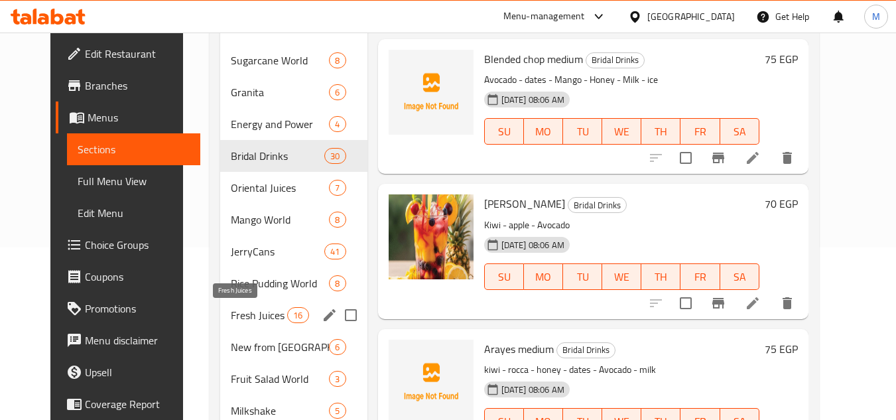
scroll to position [176, 0]
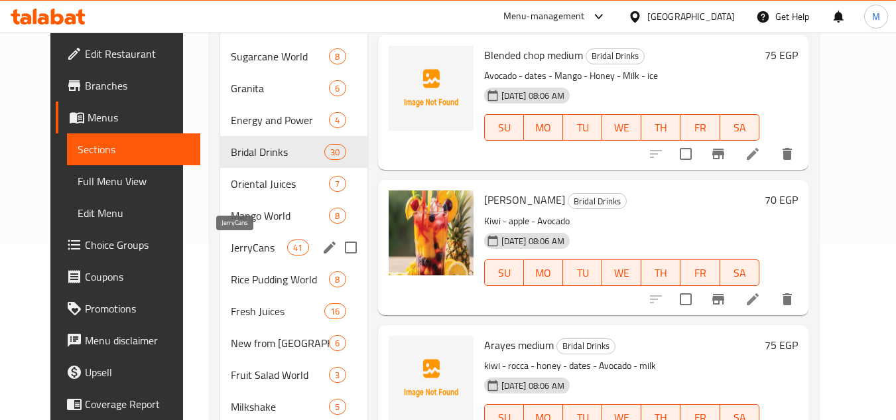
click at [248, 247] on span "JerryCans" at bounding box center [259, 247] width 56 height 16
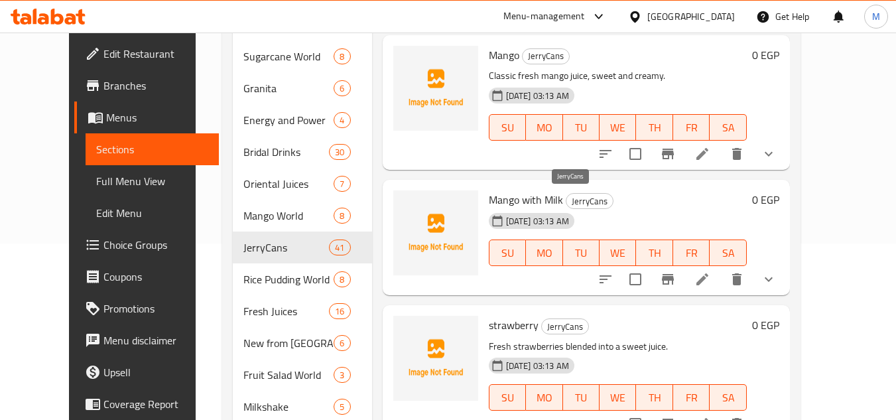
click at [566, 204] on span "JerryCans" at bounding box center [589, 201] width 46 height 15
copy span "JerryCans"
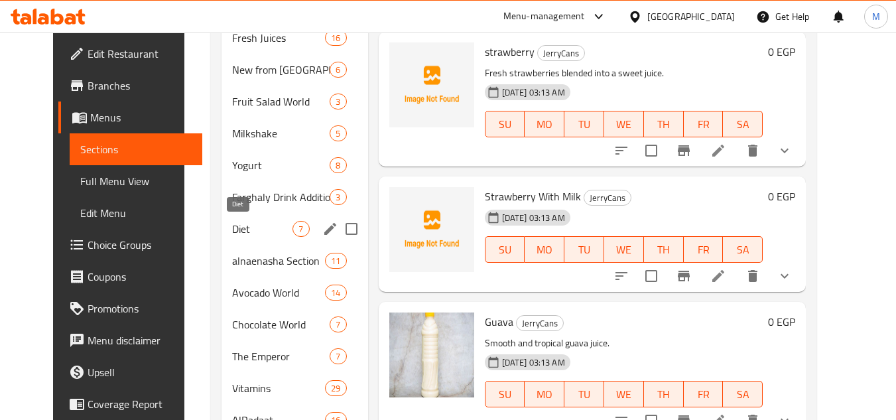
scroll to position [508, 0]
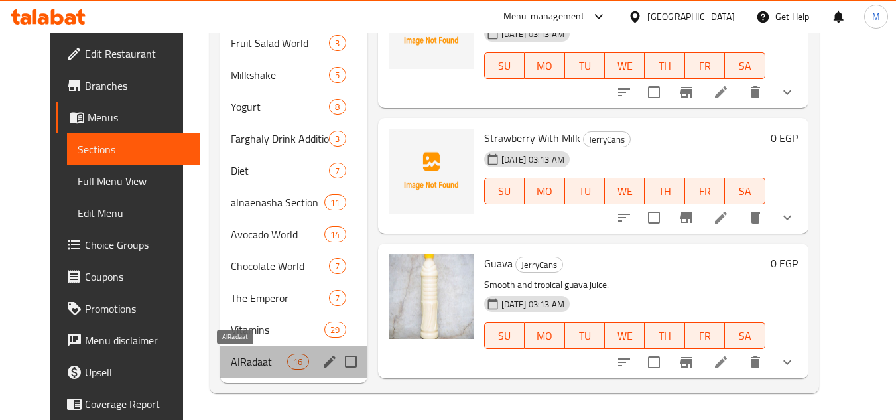
click at [251, 359] on span "AlRadaat" at bounding box center [259, 362] width 56 height 16
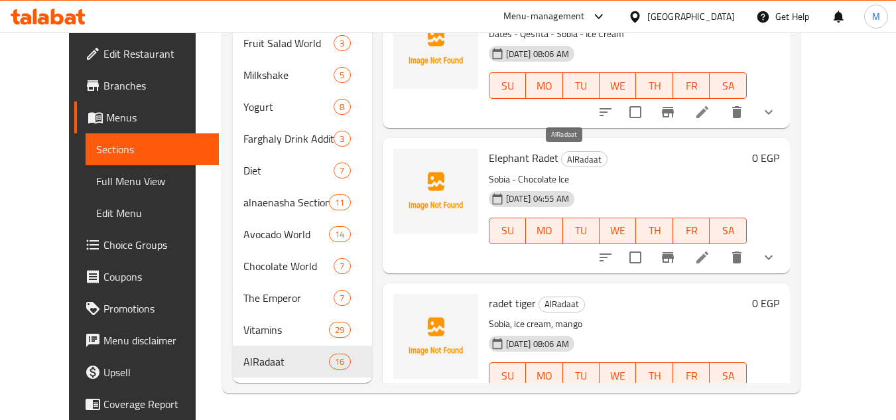
click at [562, 161] on span "AlRadaat" at bounding box center [584, 159] width 45 height 15
copy span "AlRadaat"
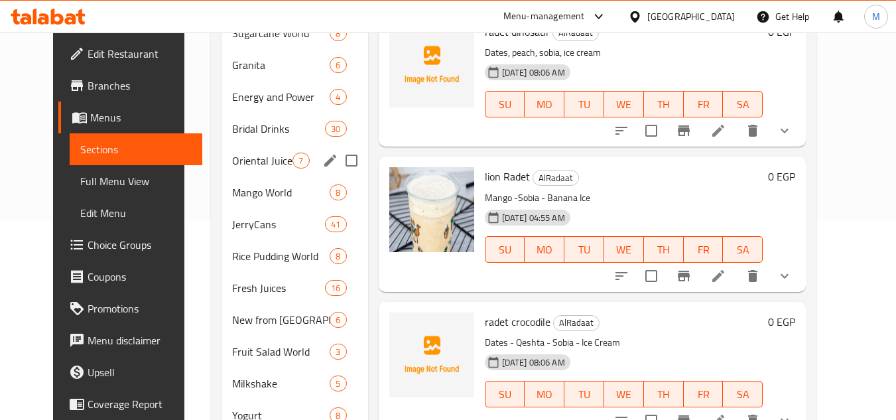
scroll to position [176, 0]
